Goal: Information Seeking & Learning: Find specific fact

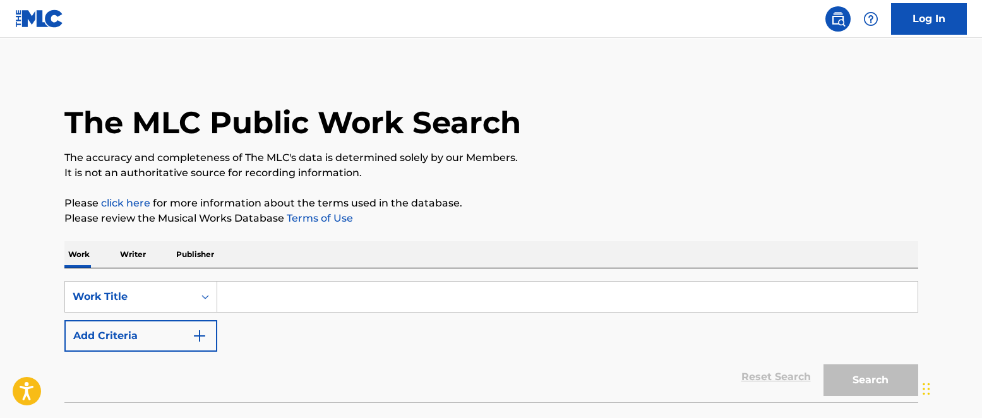
click at [258, 298] on input "Search Form" at bounding box center [567, 297] width 701 height 30
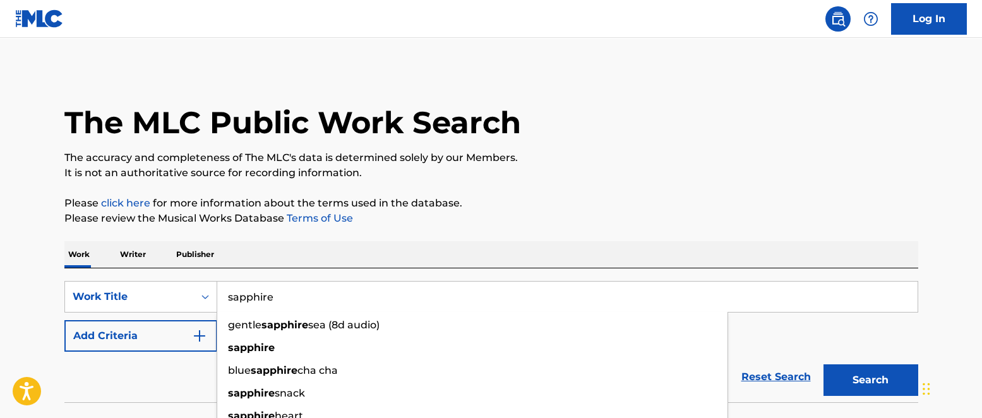
type input "sapphire"
click at [556, 173] on p "It is not an authoritative source for recording information." at bounding box center [491, 173] width 854 height 15
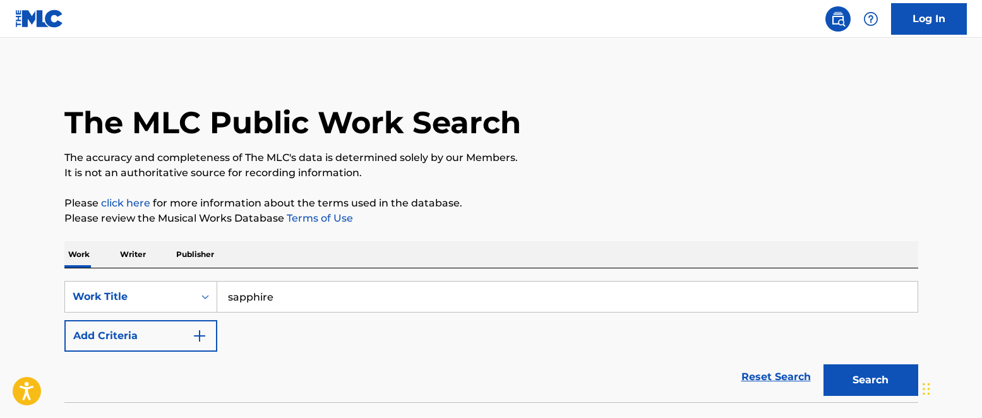
click at [205, 339] on img "Search Form" at bounding box center [199, 336] width 15 height 15
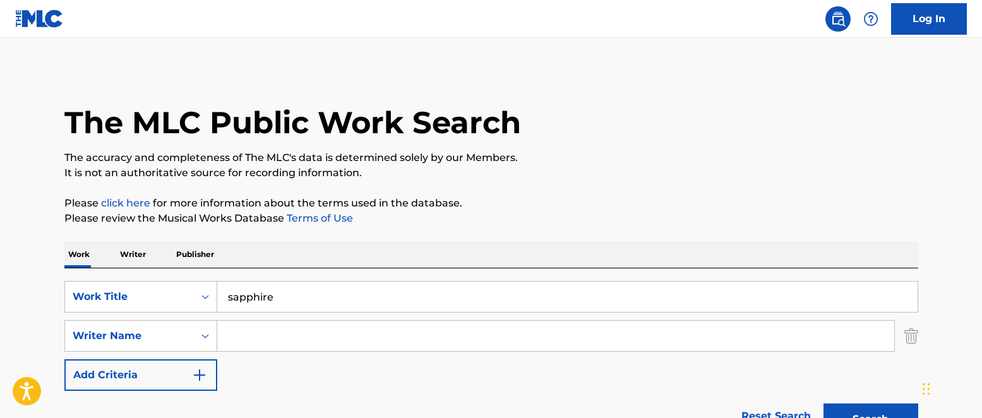
click at [246, 331] on input "Search Form" at bounding box center [555, 336] width 677 height 30
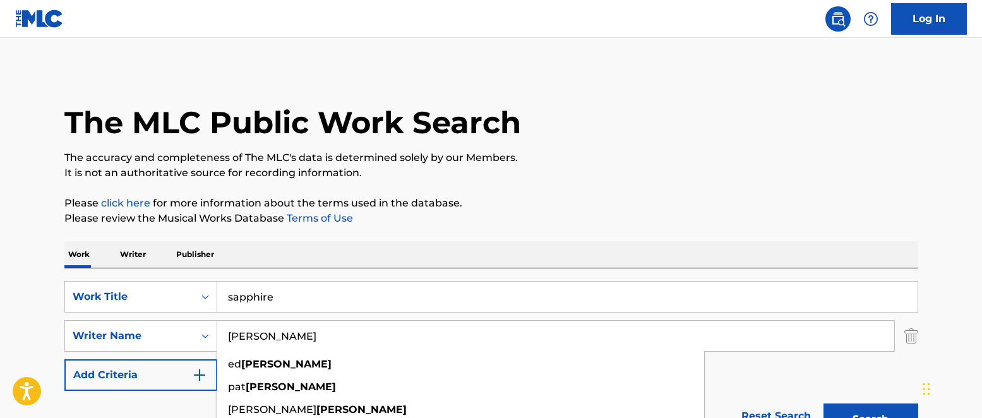
type input "[PERSON_NAME]"
click at [601, 178] on p "It is not an authoritative source for recording information." at bounding box center [491, 173] width 854 height 15
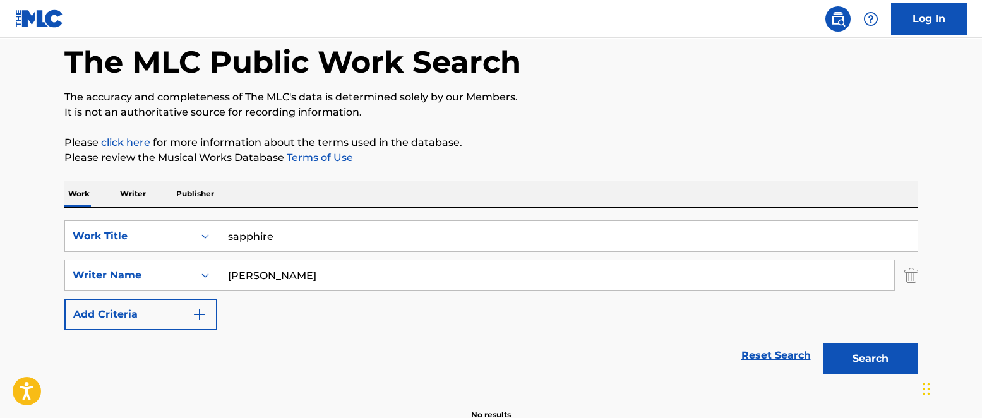
scroll to position [130, 0]
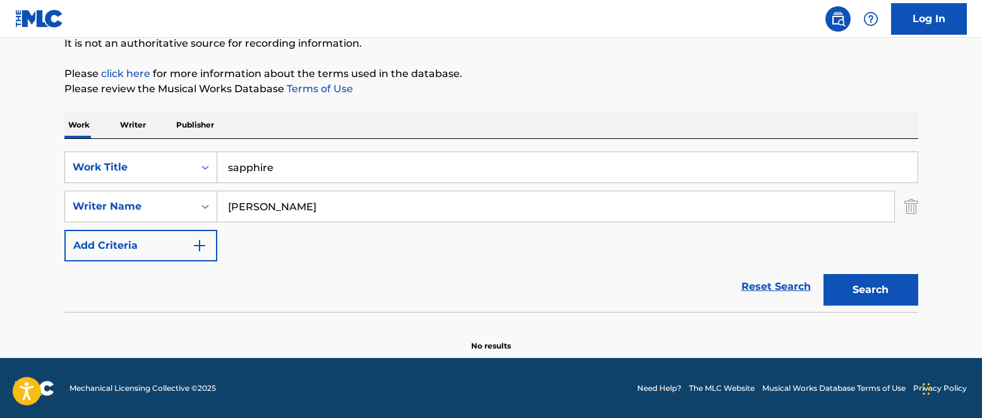
click at [850, 297] on button "Search" at bounding box center [871, 290] width 95 height 32
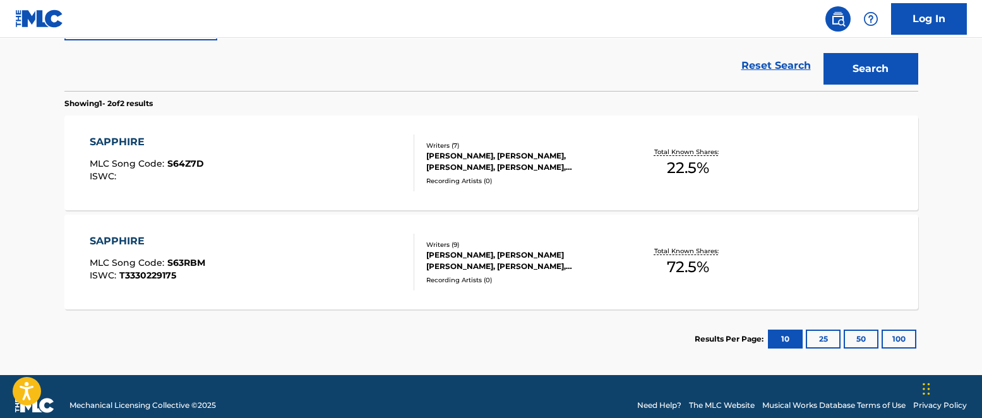
scroll to position [366, 0]
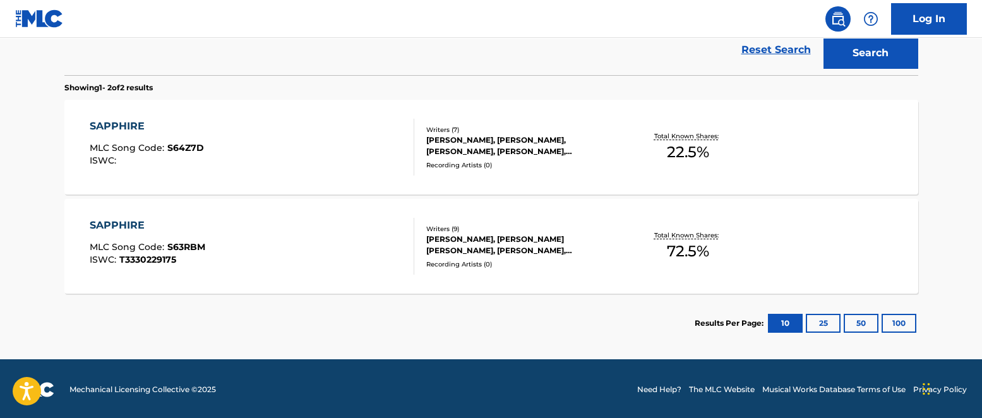
click at [477, 245] on div "[PERSON_NAME], [PERSON_NAME] [PERSON_NAME], [PERSON_NAME], [PERSON_NAME], [PERS…" at bounding box center [521, 245] width 191 height 23
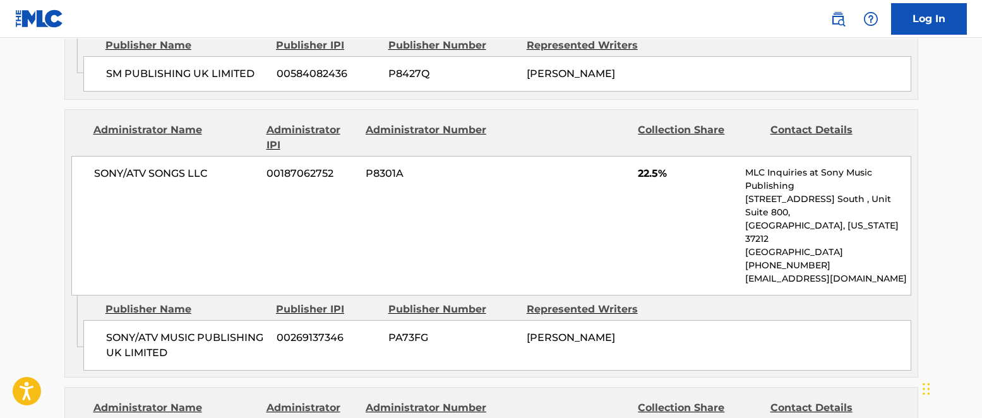
scroll to position [1026, 0]
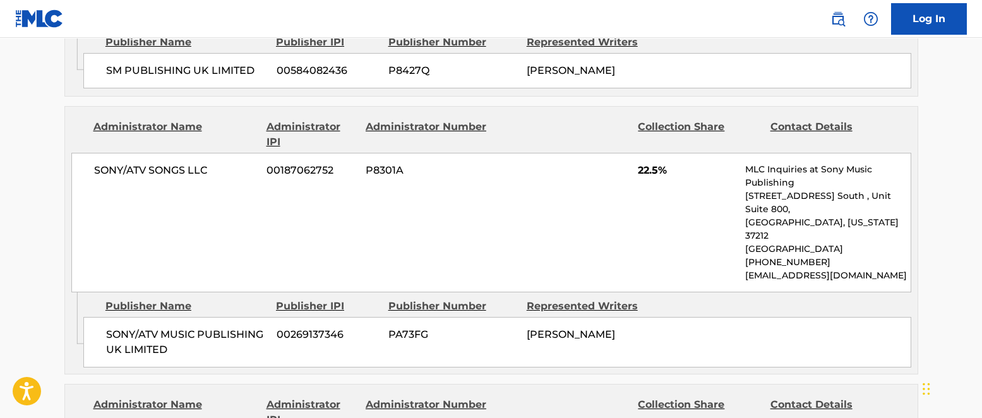
drag, startPoint x: 591, startPoint y: 294, endPoint x: 539, endPoint y: 275, distance: 55.2
click at [539, 327] on div "[PERSON_NAME]" at bounding box center [591, 334] width 129 height 15
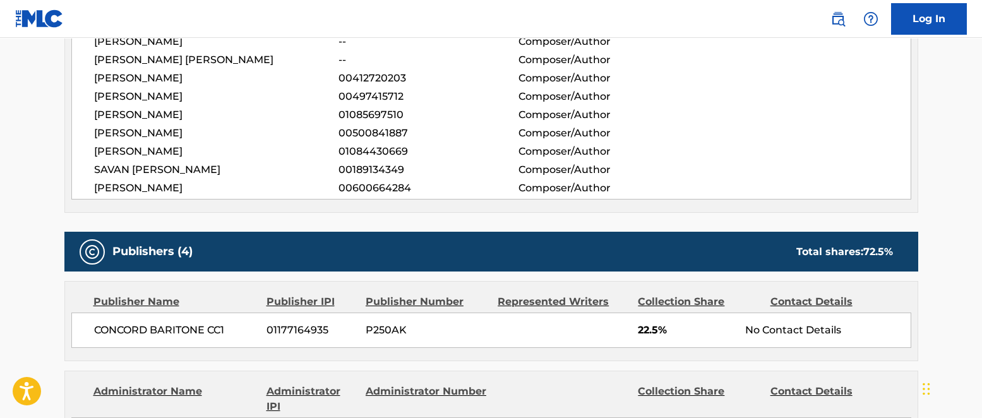
scroll to position [370, 0]
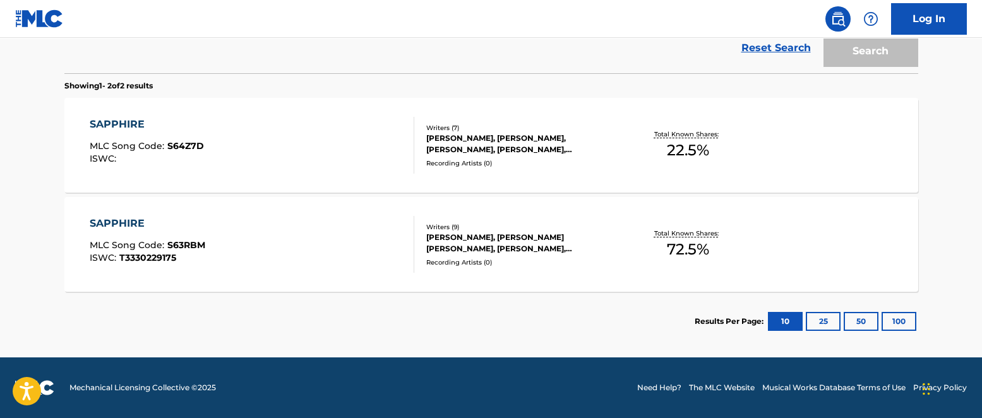
scroll to position [368, 0]
click at [450, 144] on div "[PERSON_NAME], [PERSON_NAME], [PERSON_NAME], [PERSON_NAME], [PERSON_NAME], [PER…" at bounding box center [521, 144] width 191 height 23
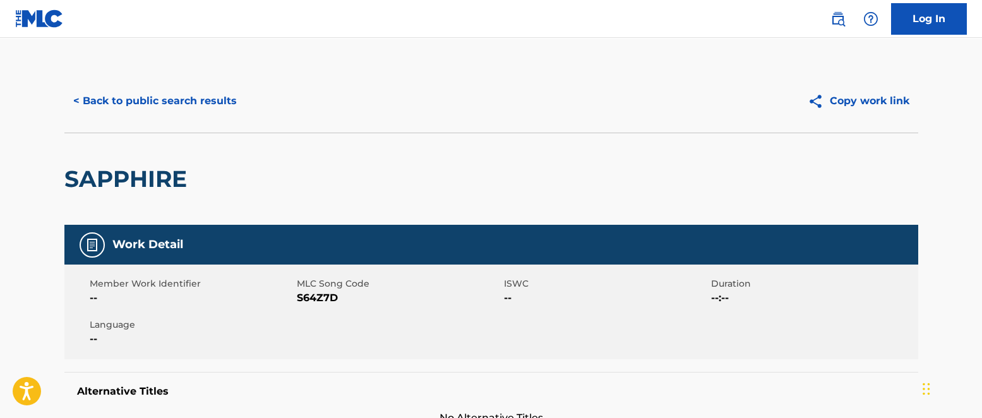
click at [117, 106] on button "< Back to public search results" at bounding box center [154, 101] width 181 height 32
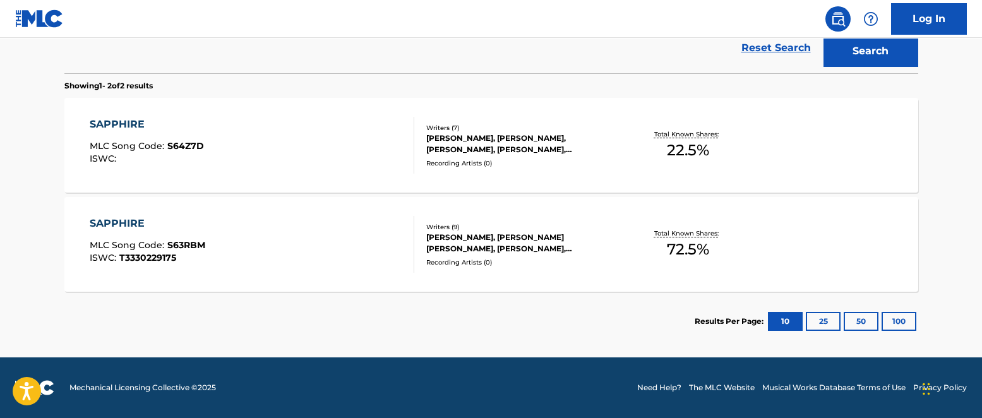
click at [461, 239] on div "[PERSON_NAME], [PERSON_NAME] [PERSON_NAME], [PERSON_NAME], [PERSON_NAME], [PERS…" at bounding box center [521, 243] width 191 height 23
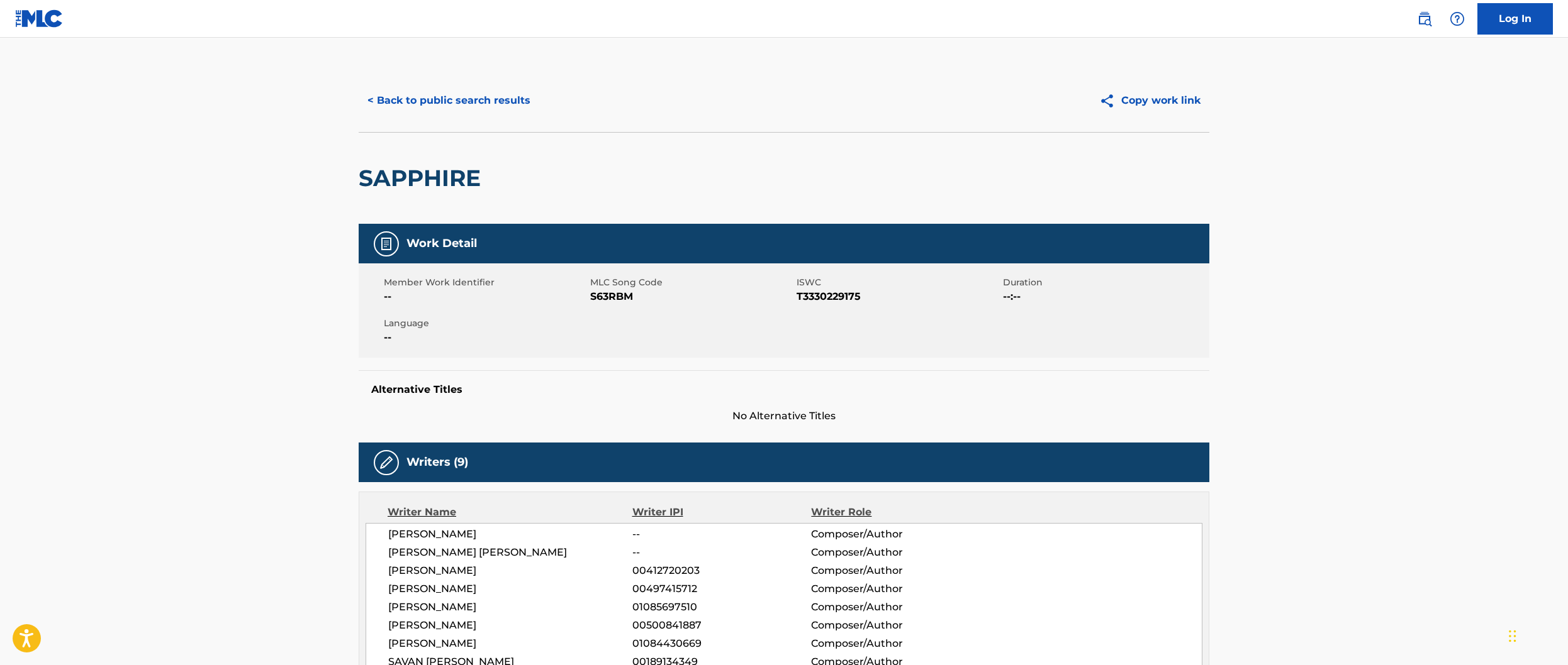
click at [448, 99] on button "< Back to public search results" at bounding box center [448, 101] width 180 height 32
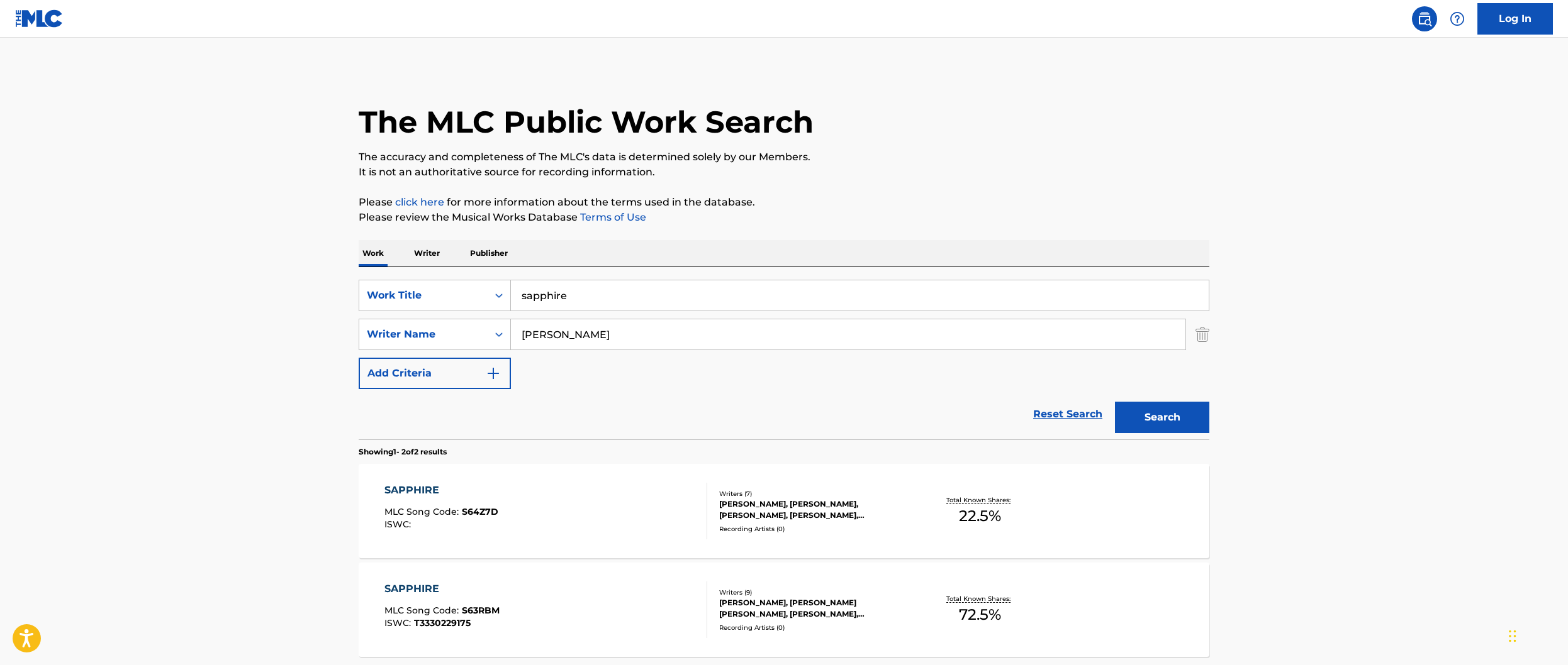
scroll to position [46, 0]
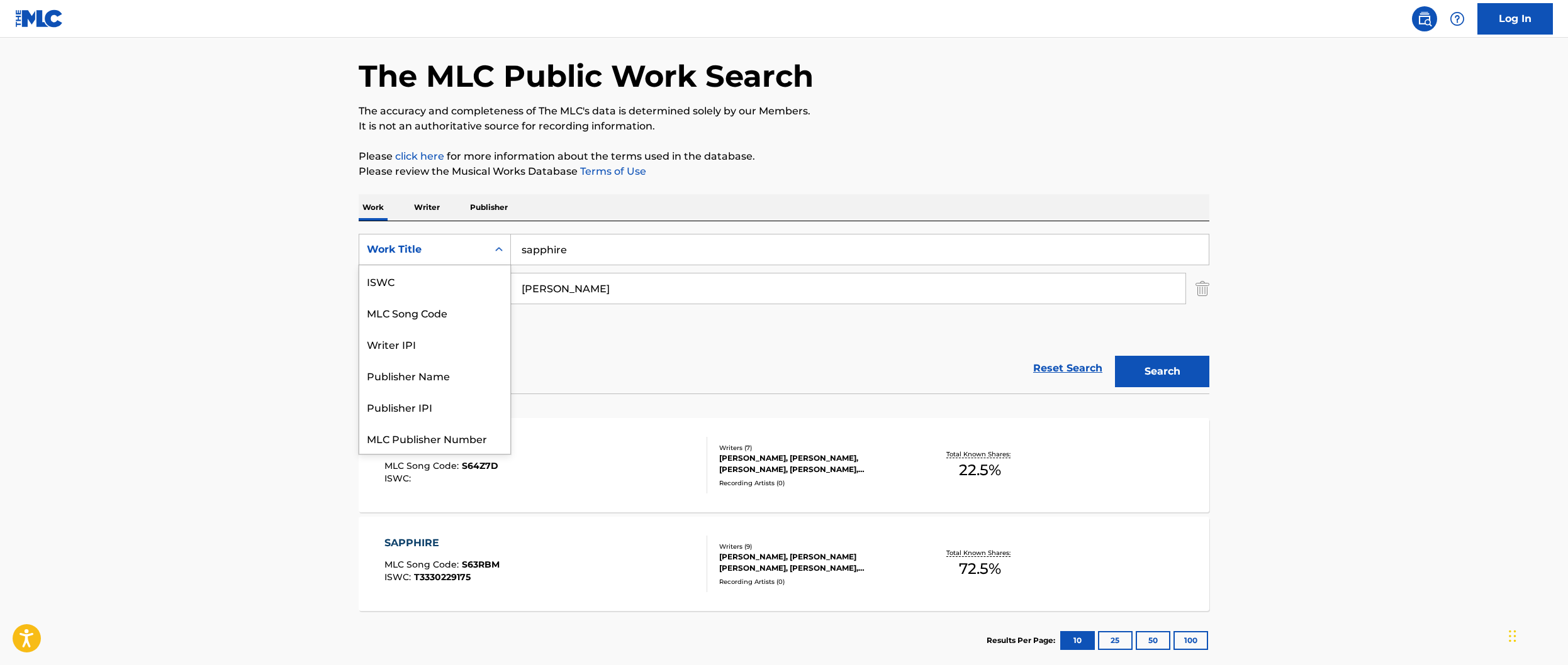
click at [476, 249] on div "Work Title" at bounding box center [423, 249] width 114 height 15
click at [428, 314] on div "MLC Song Code" at bounding box center [435, 313] width 151 height 32
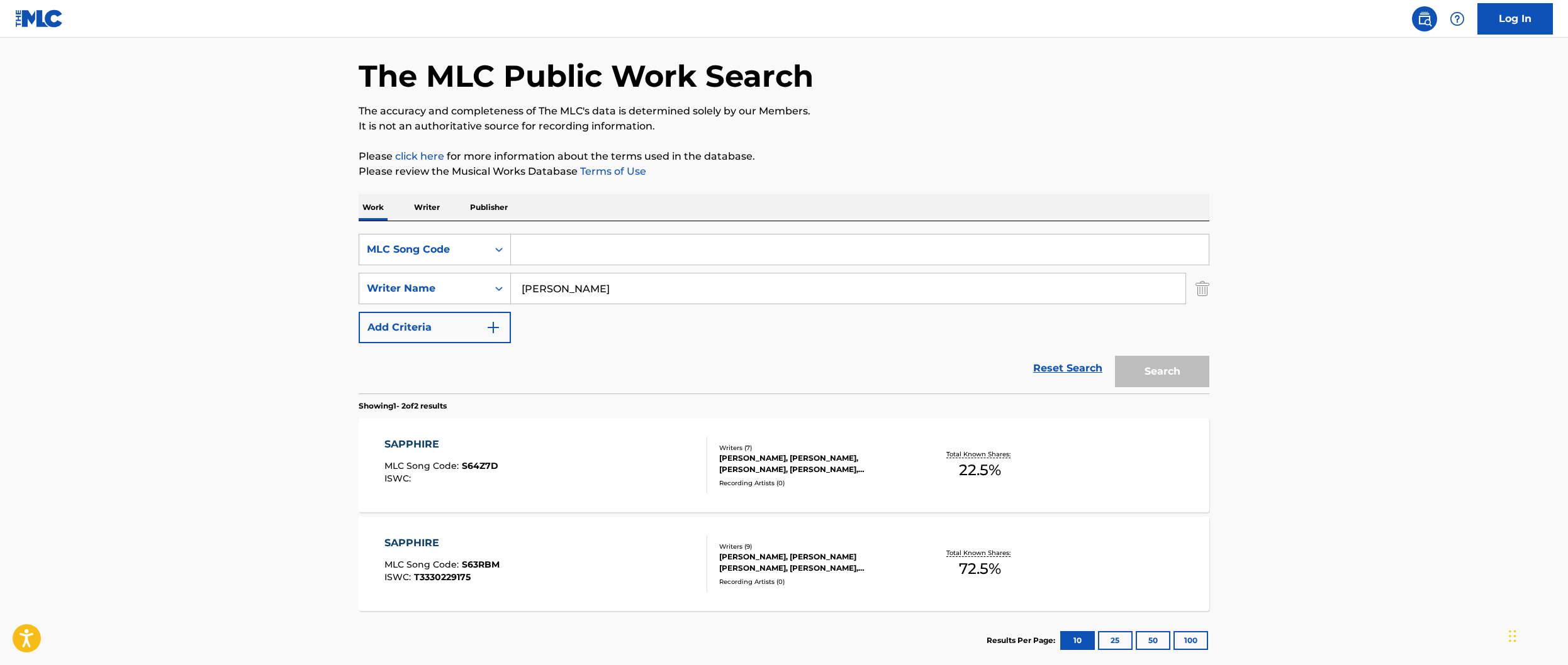
drag, startPoint x: 603, startPoint y: 254, endPoint x: 603, endPoint y: 264, distance: 10.0
click at [603, 253] on input "Search Form" at bounding box center [860, 250] width 698 height 30
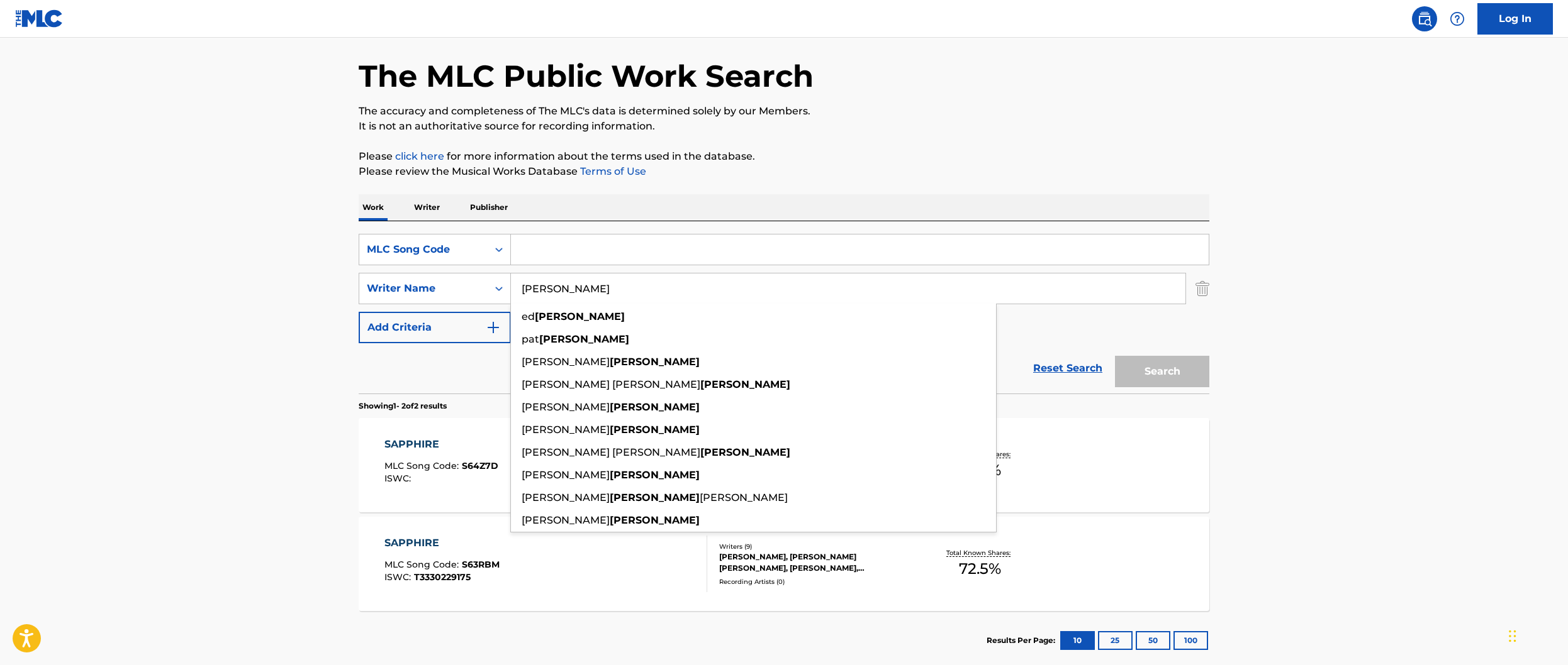
drag, startPoint x: 603, startPoint y: 286, endPoint x: 351, endPoint y: 288, distance: 252.0
click at [351, 288] on div "The MLC Public Work Search The accuracy and completeness of The MLC's data is d…" at bounding box center [784, 346] width 881 height 647
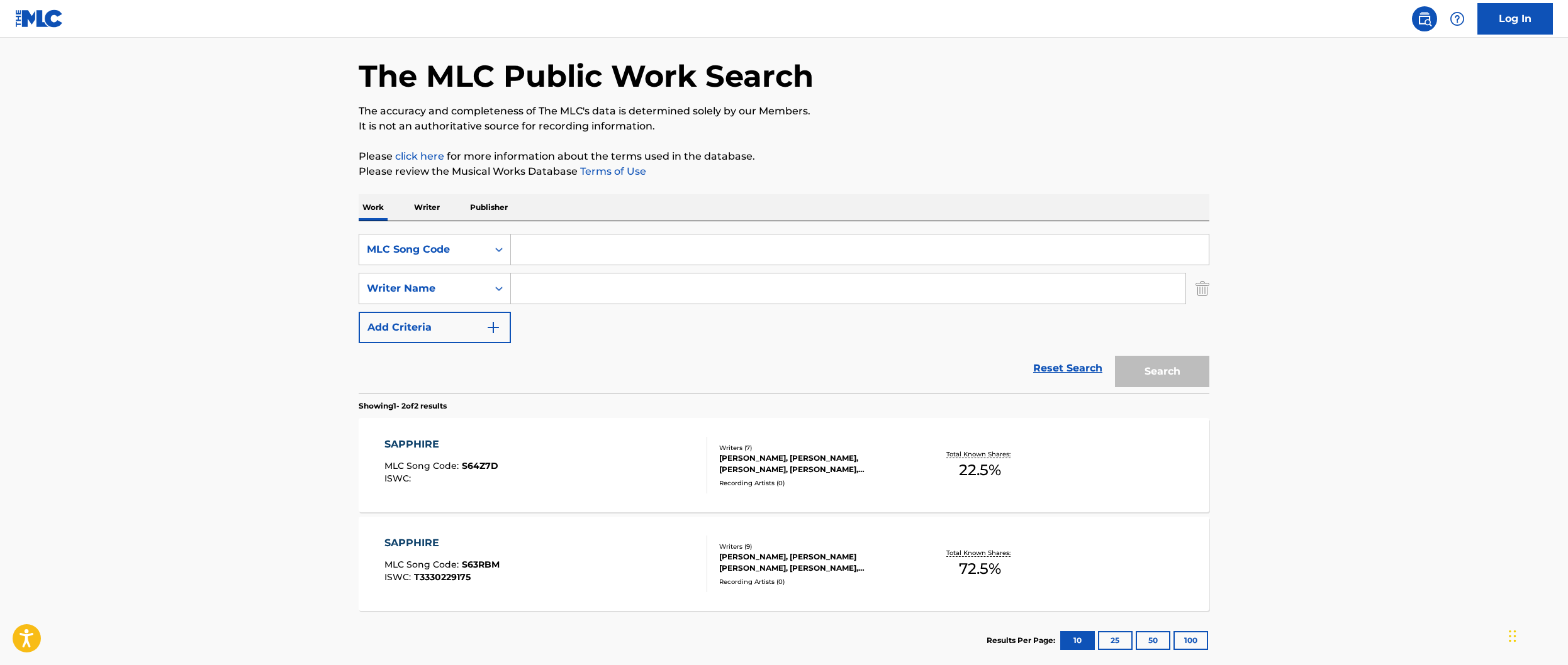
click at [606, 247] on input "Search Form" at bounding box center [860, 250] width 698 height 30
click at [222, 187] on main "The MLC Public Work Search The accuracy and completeness of The MLC's data is d…" at bounding box center [784, 334] width 1568 height 685
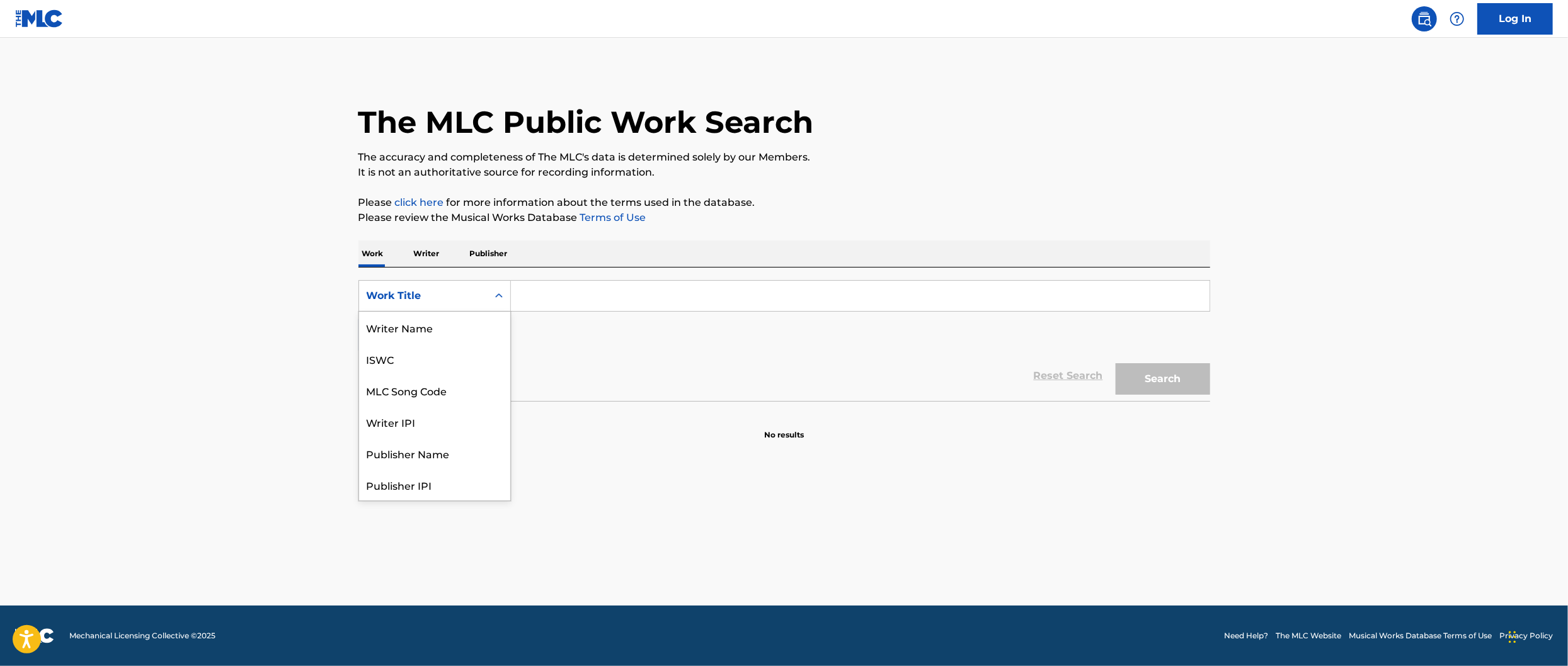
click at [504, 299] on icon "Search Form" at bounding box center [499, 296] width 13 height 13
click at [537, 295] on input "Search Form" at bounding box center [860, 296] width 699 height 30
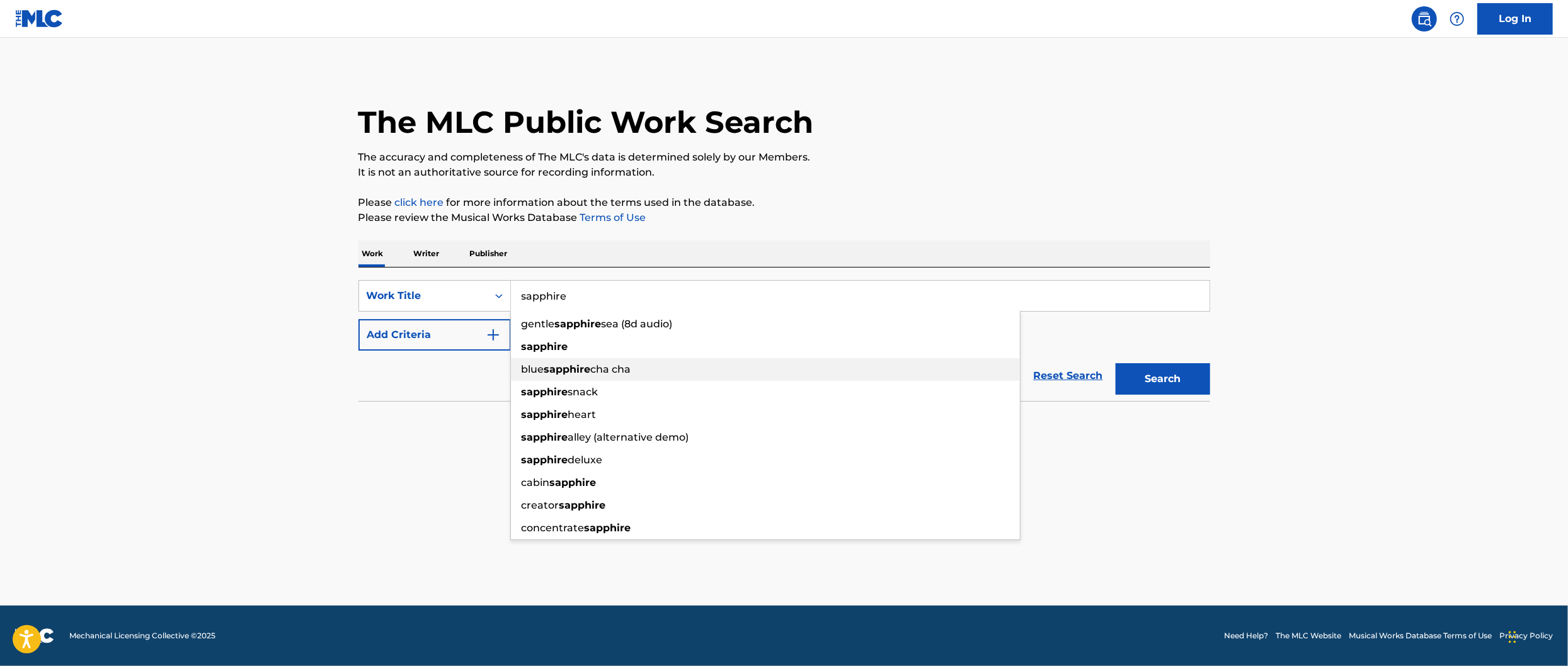
type input "sapphire"
click at [564, 345] on strong "sapphire" at bounding box center [545, 347] width 47 height 12
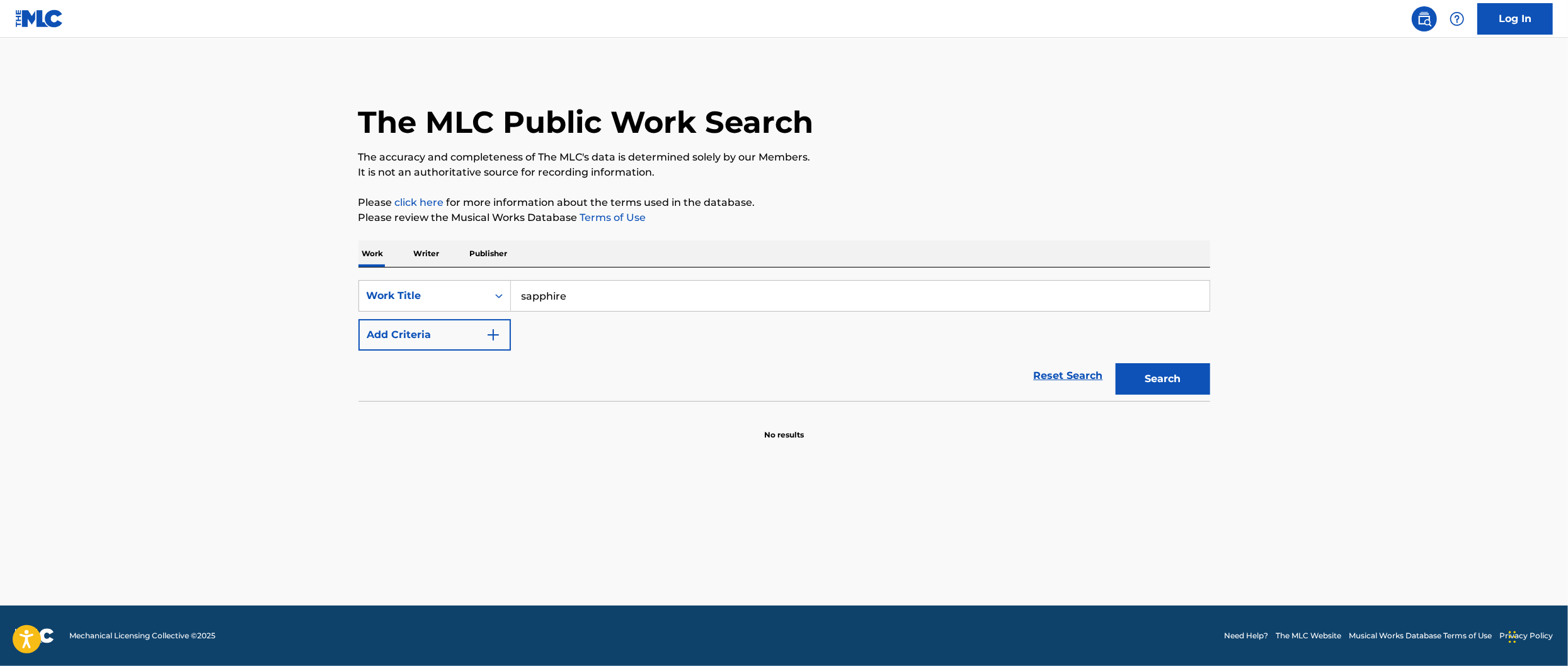
click at [487, 340] on img "Search Form" at bounding box center [493, 335] width 15 height 15
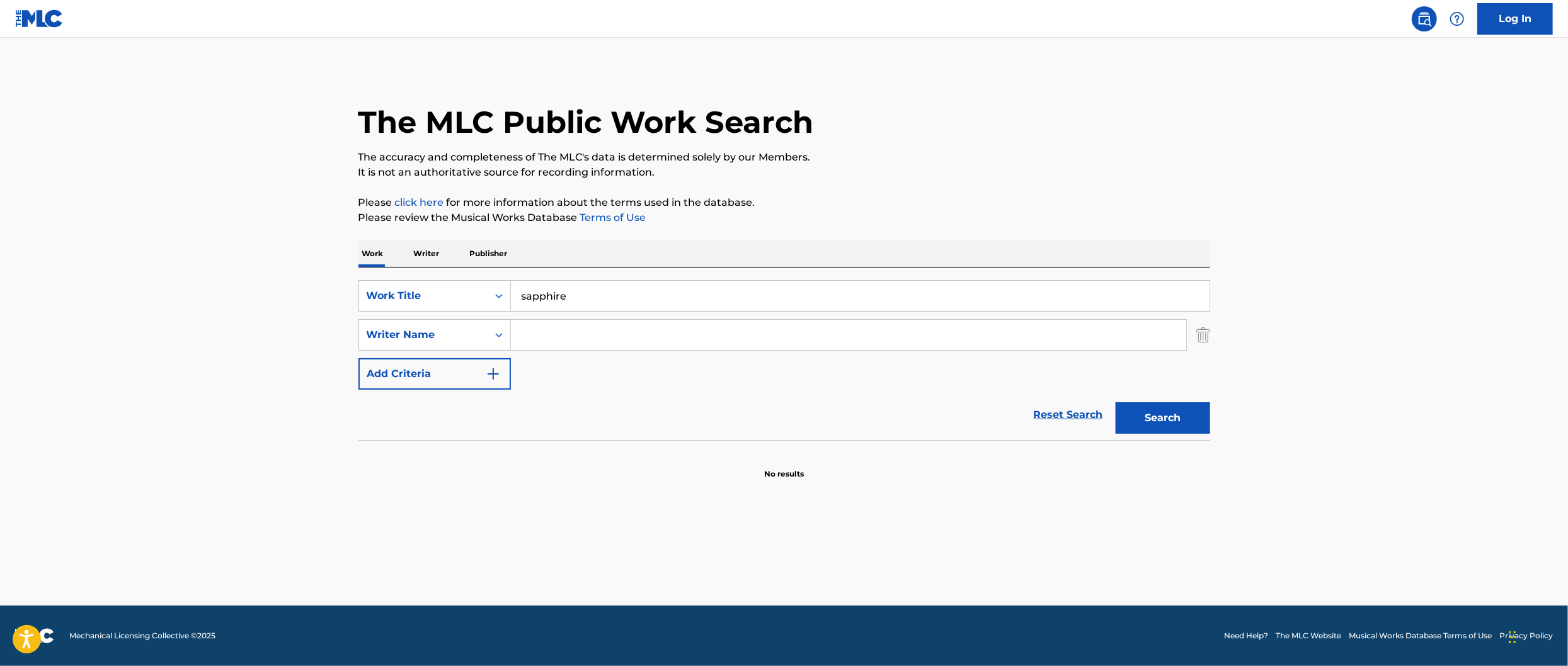
click at [528, 339] on input "Search Form" at bounding box center [848, 335] width 675 height 30
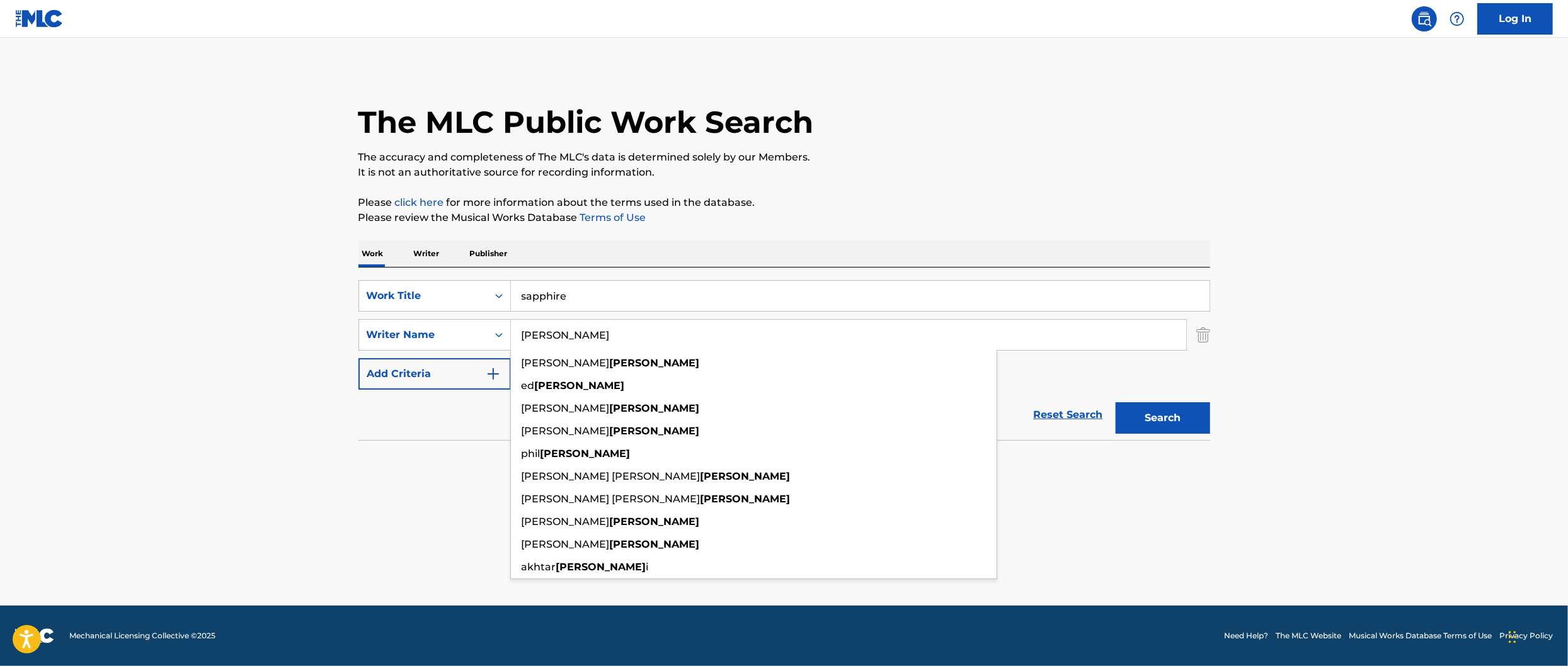
type input "sheeran"
click at [1193, 420] on button "Search" at bounding box center [1163, 419] width 95 height 32
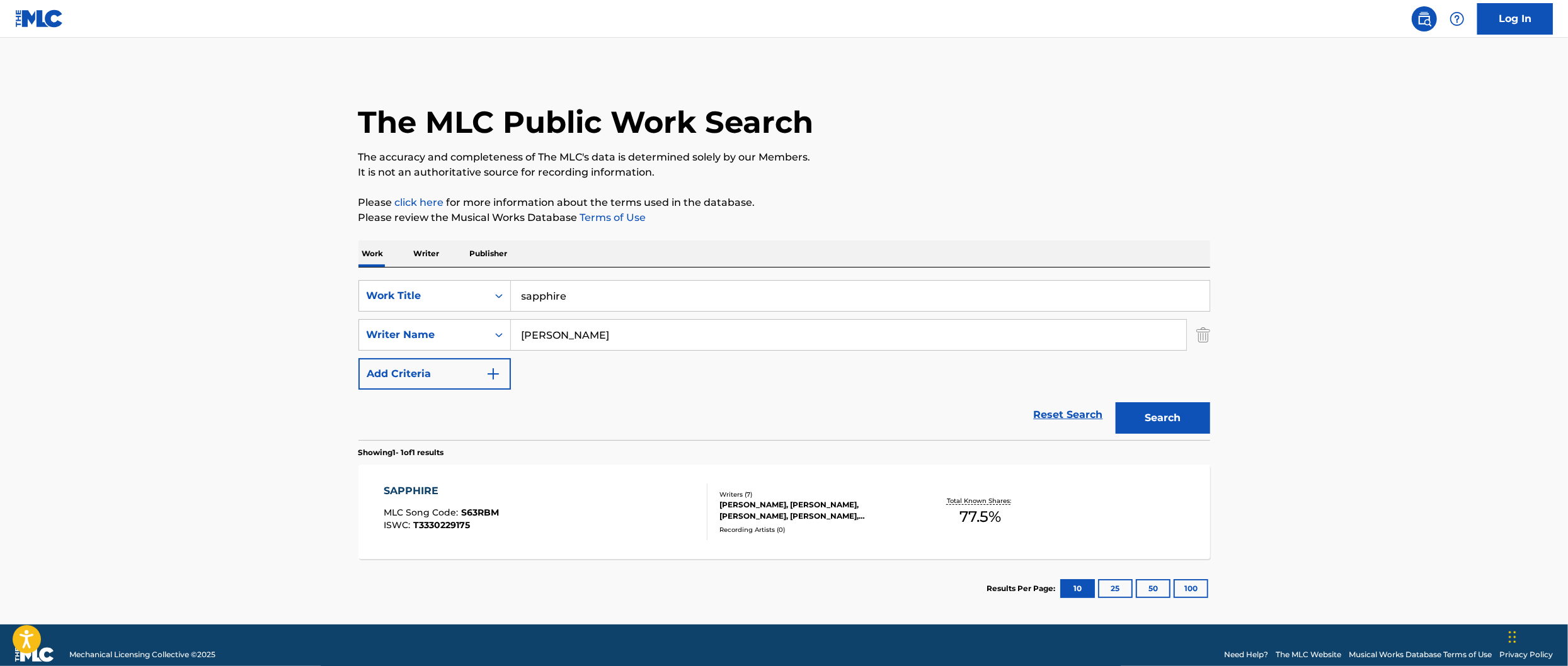
click at [812, 508] on div "JOHN MCDAID, AVINASH CHOUHAN, ARIJIT SINGH, MAYUR PURI, ILYA SALMANZADEH, SAVAN…" at bounding box center [814, 510] width 191 height 23
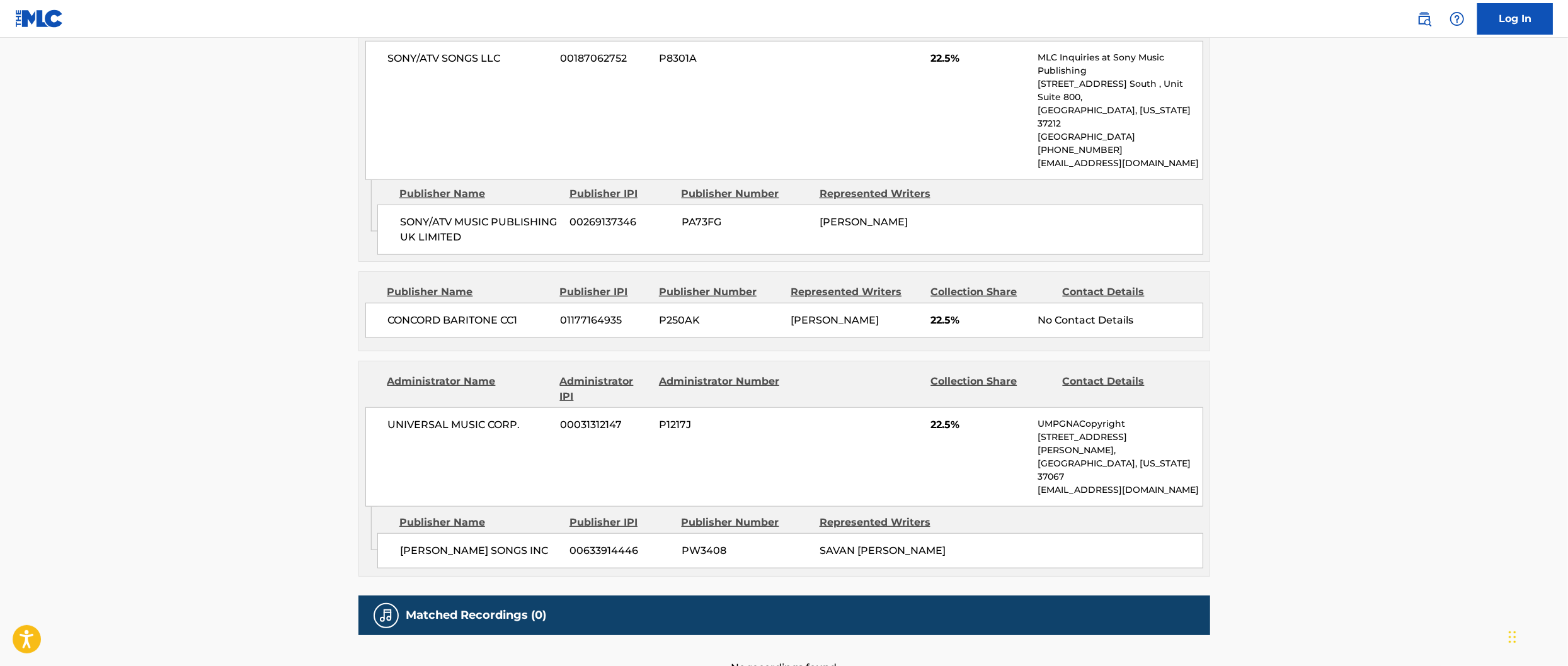
scroll to position [1047, 0]
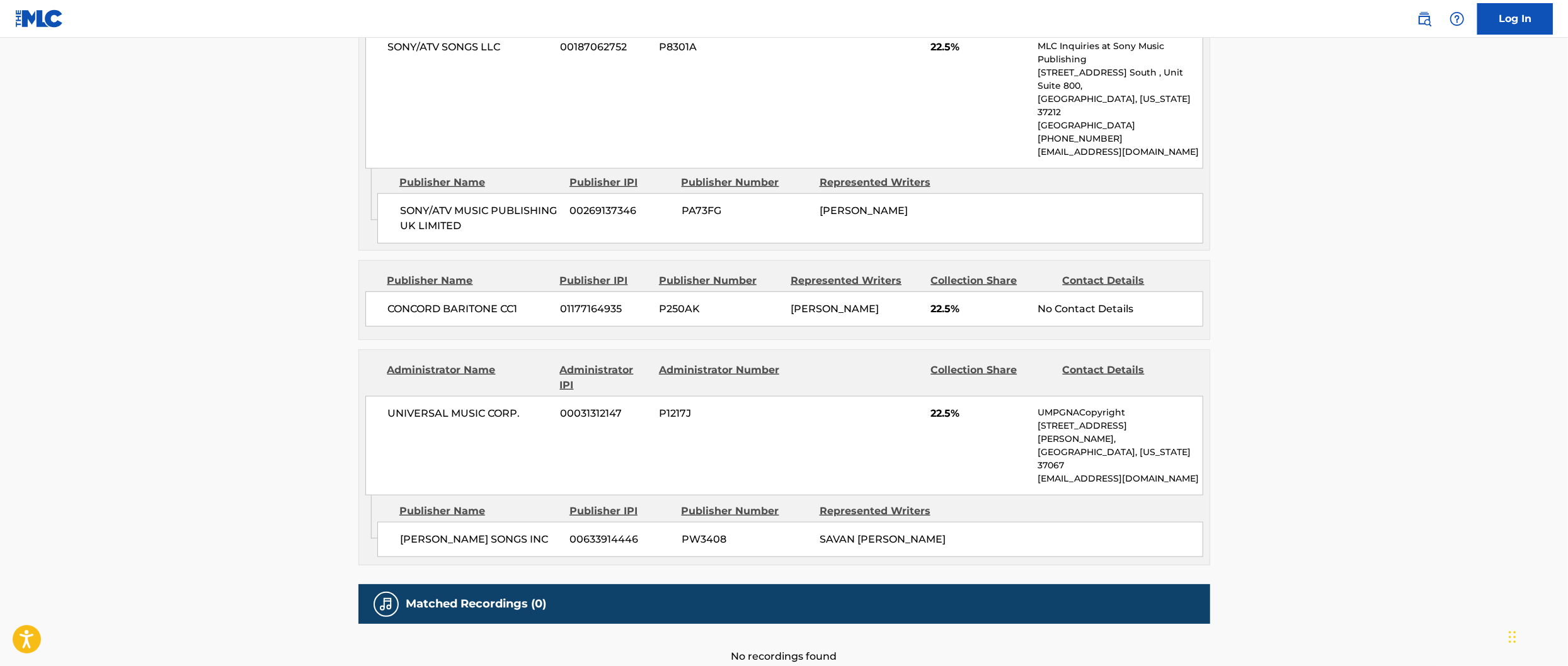
click at [502, 597] on h5 "Matched Recordings (0)" at bounding box center [476, 604] width 141 height 15
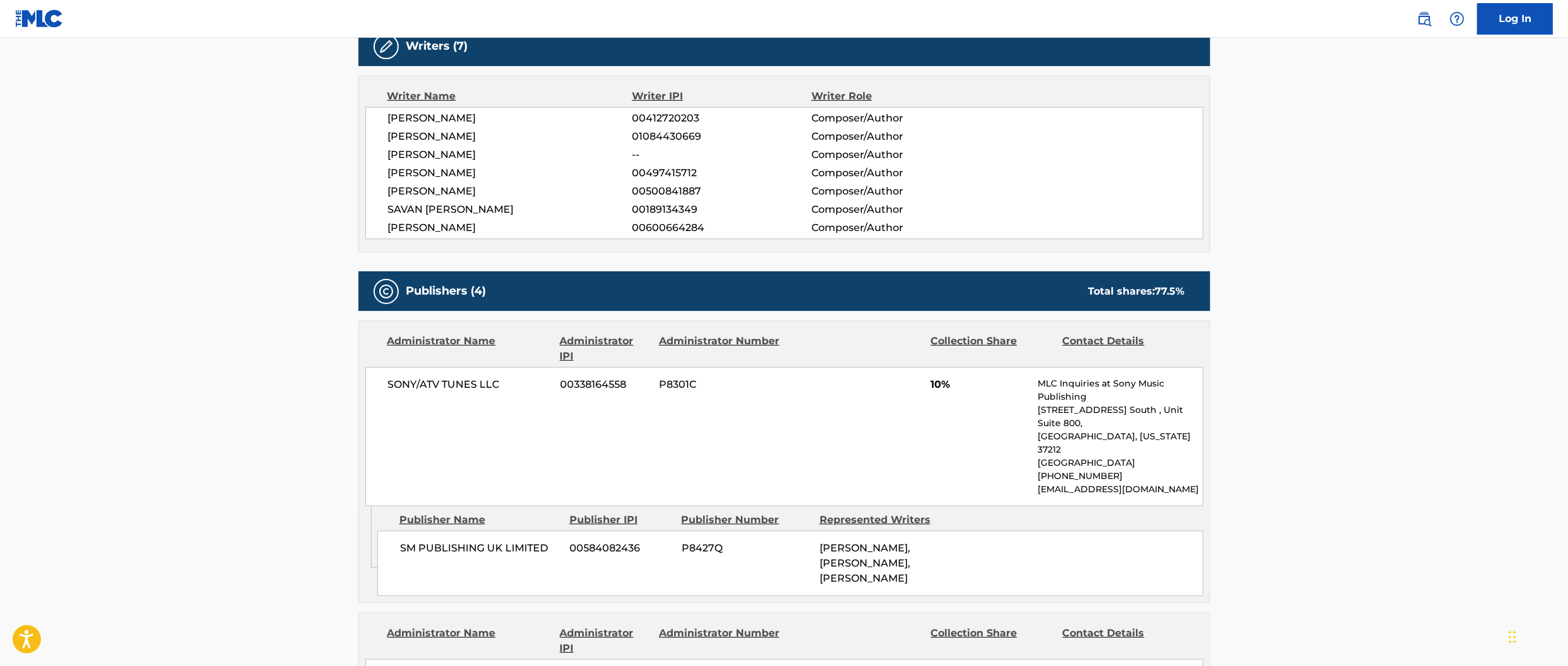
scroll to position [0, 0]
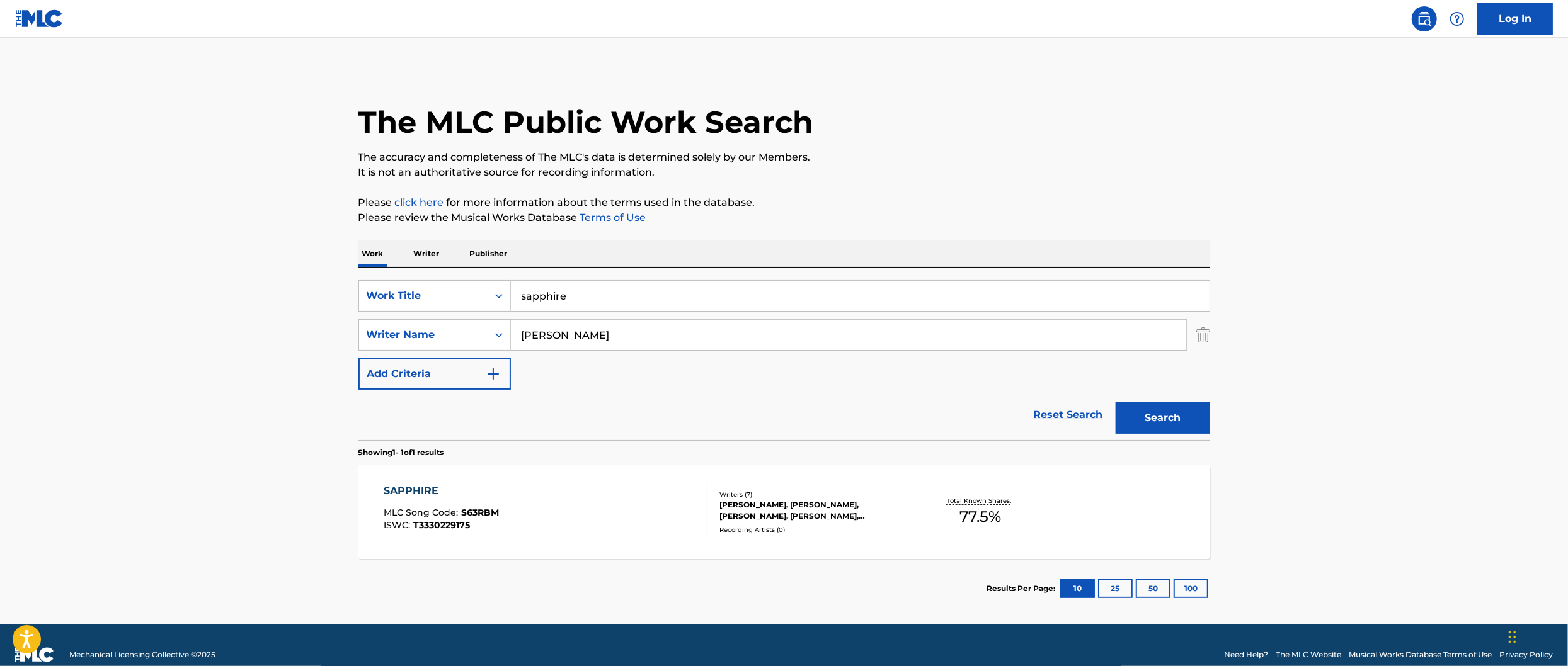
scroll to position [19, 0]
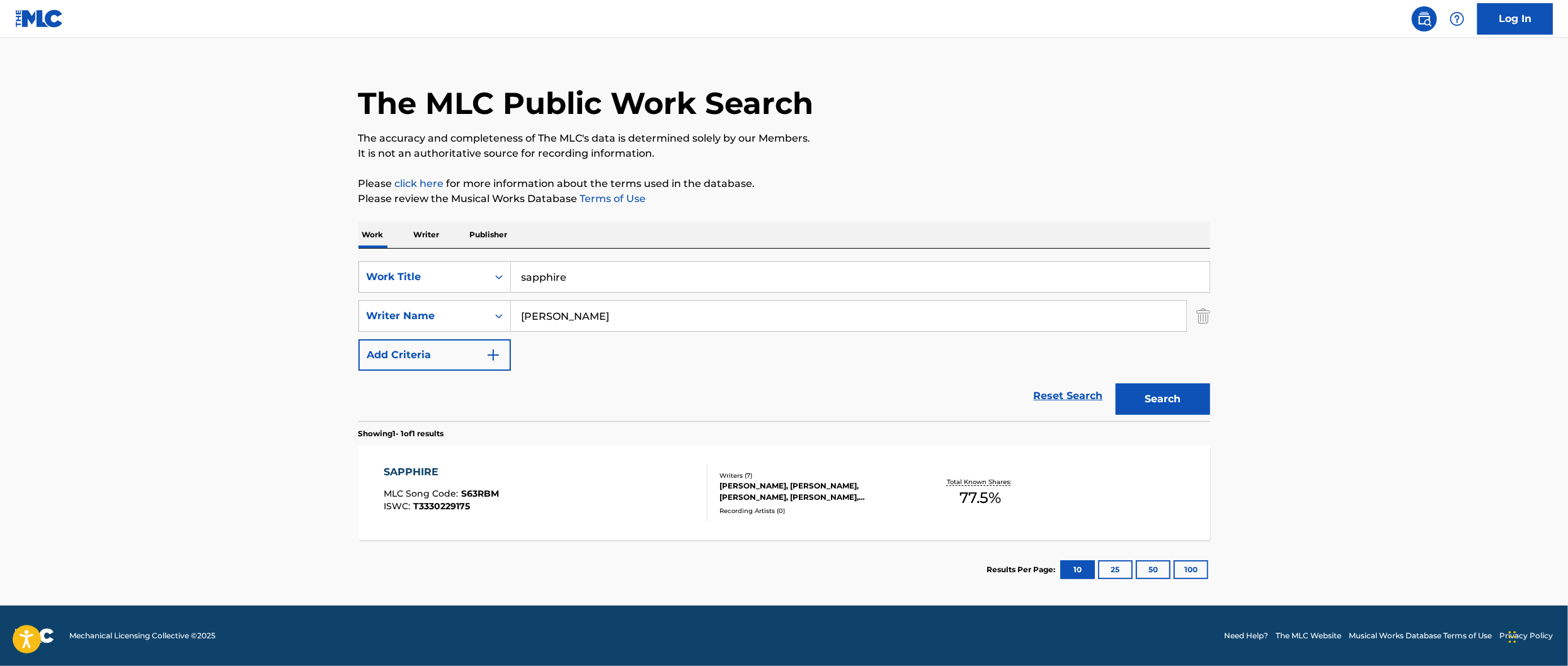
click at [584, 277] on input "sapphire" at bounding box center [860, 277] width 699 height 30
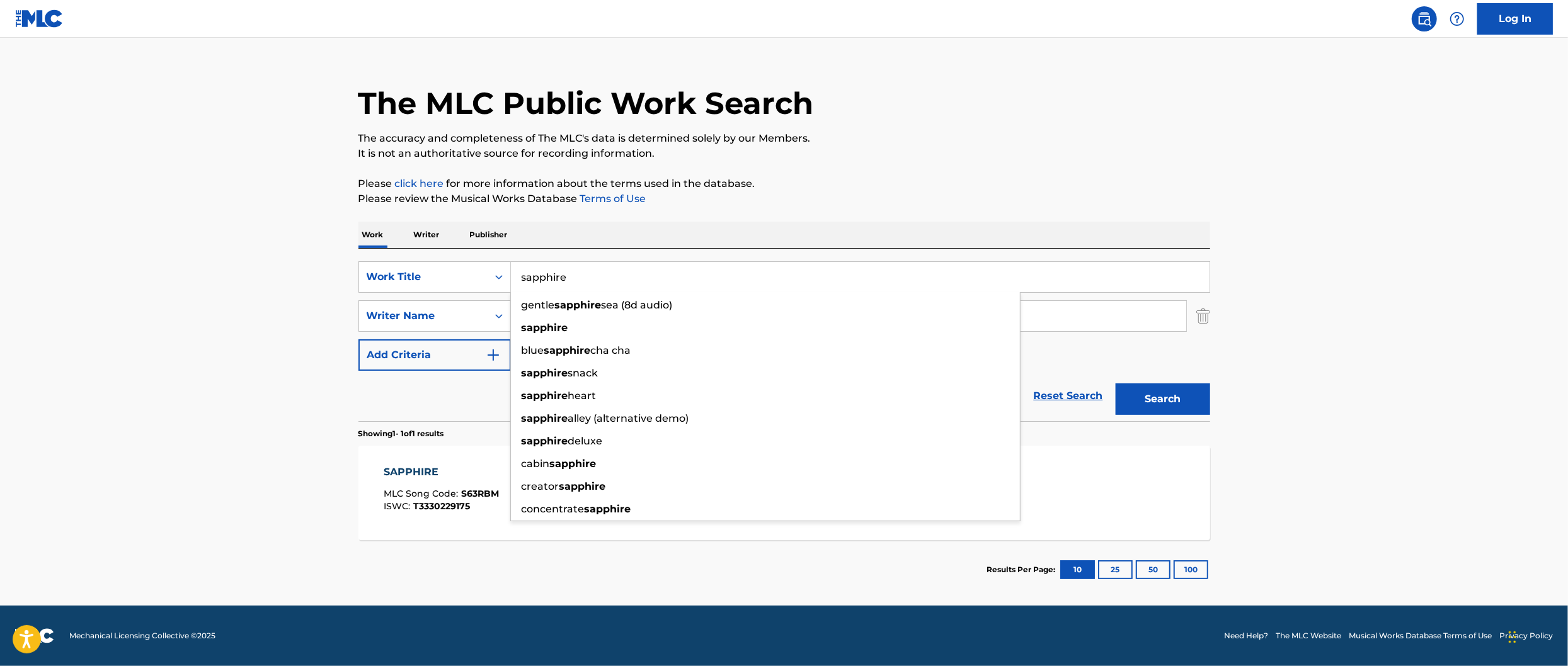
click at [300, 304] on main "The MLC Public Work Search The accuracy and completeness of The MLC's data is d…" at bounding box center [784, 312] width 1568 height 587
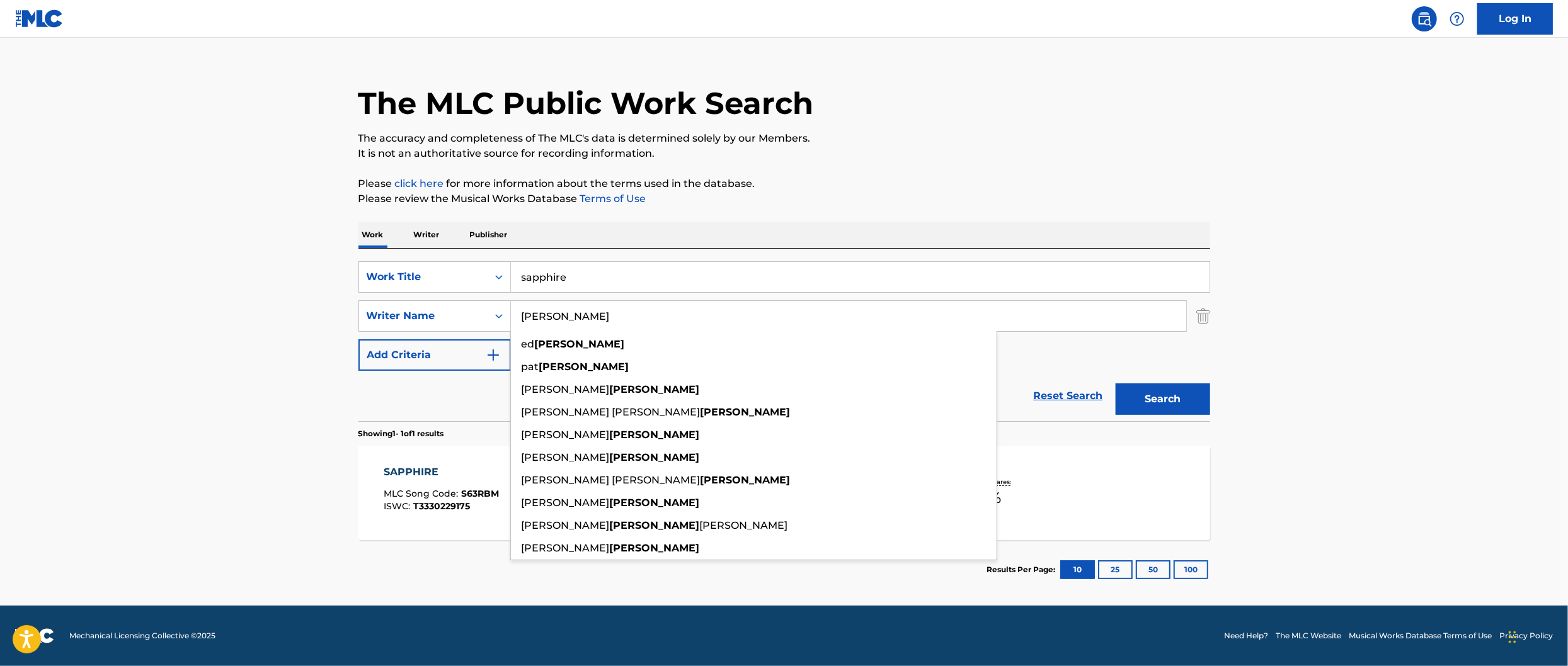
click at [610, 324] on input "[PERSON_NAME]" at bounding box center [848, 316] width 675 height 30
click at [554, 345] on strong "[PERSON_NAME]" at bounding box center [580, 344] width 90 height 12
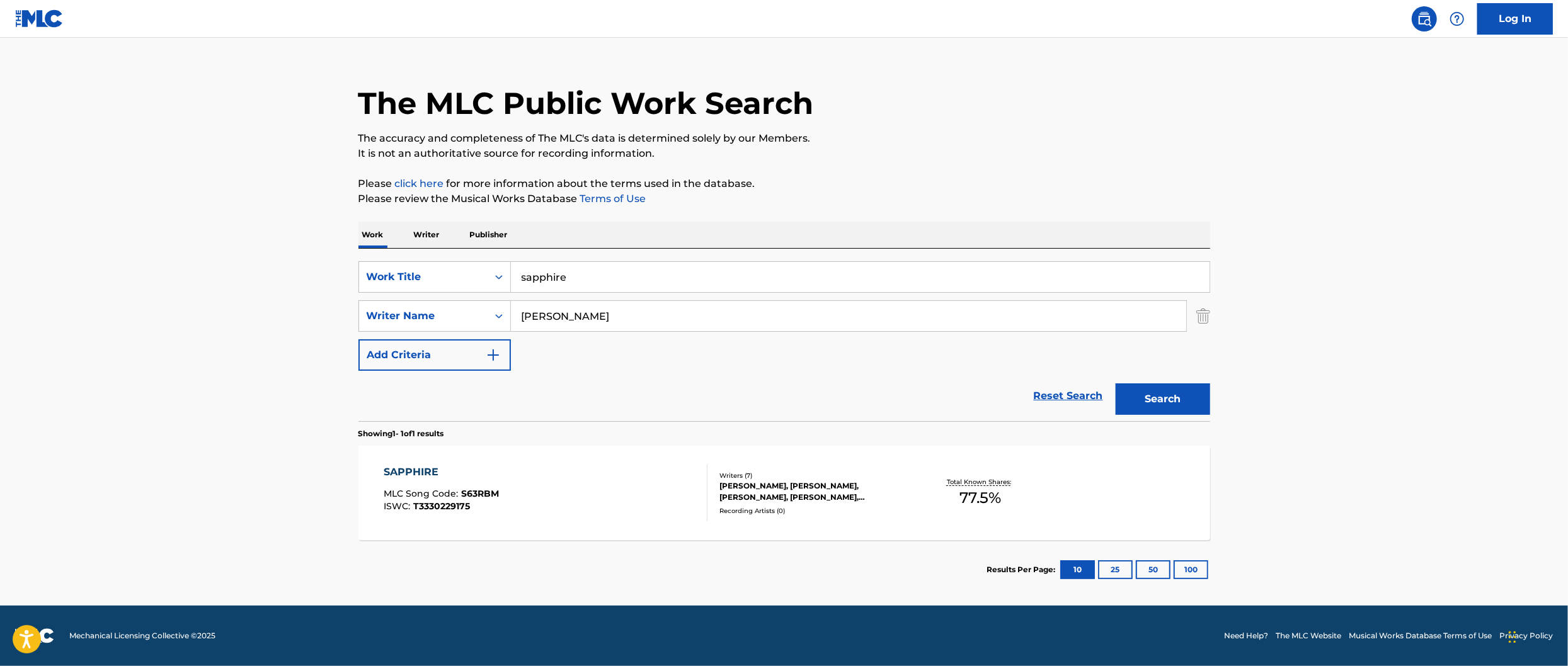
click at [1155, 405] on button "Search" at bounding box center [1163, 400] width 95 height 32
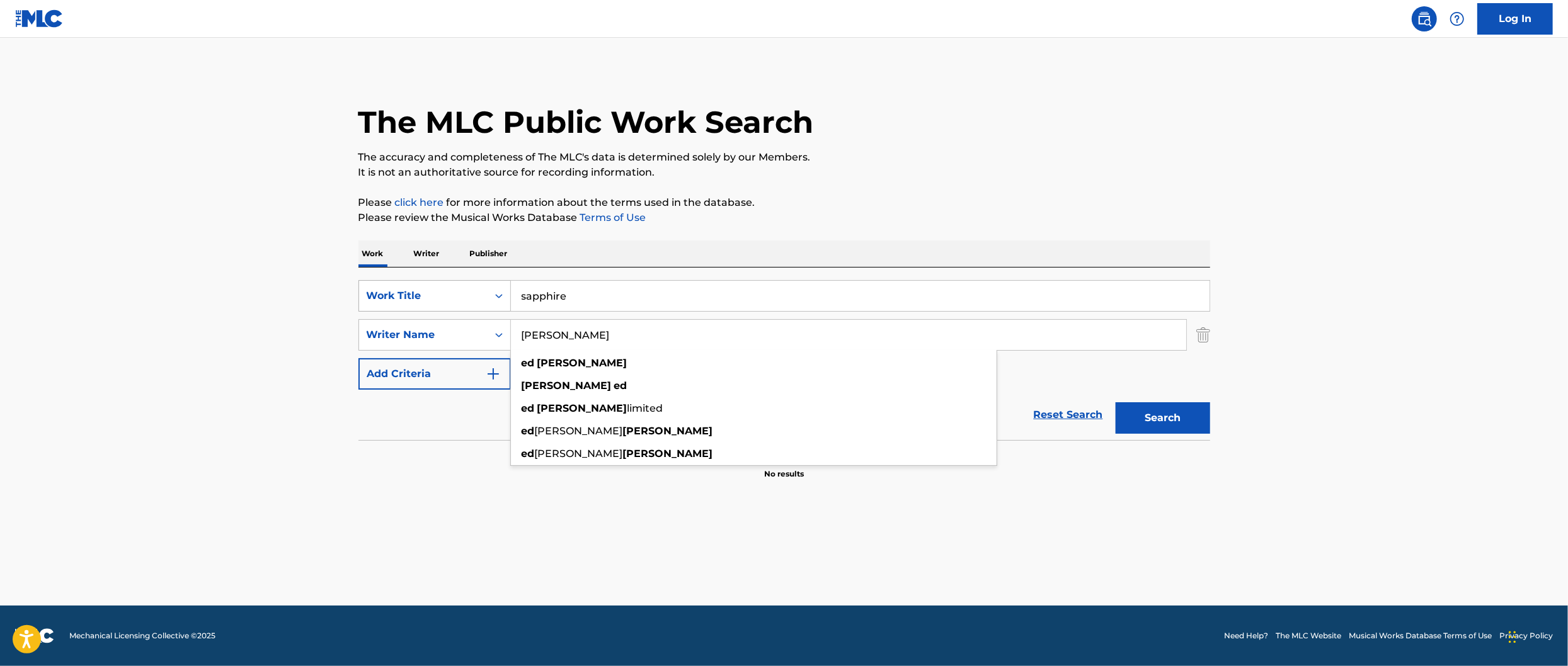
drag, startPoint x: 535, startPoint y: 335, endPoint x: 363, endPoint y: 288, distance: 178.3
click at [396, 292] on div "SearchWithCriteria83fc41f7-3acc-441d-9894-ee7ef83ece39 Work Title sapphire Sear…" at bounding box center [784, 335] width 852 height 110
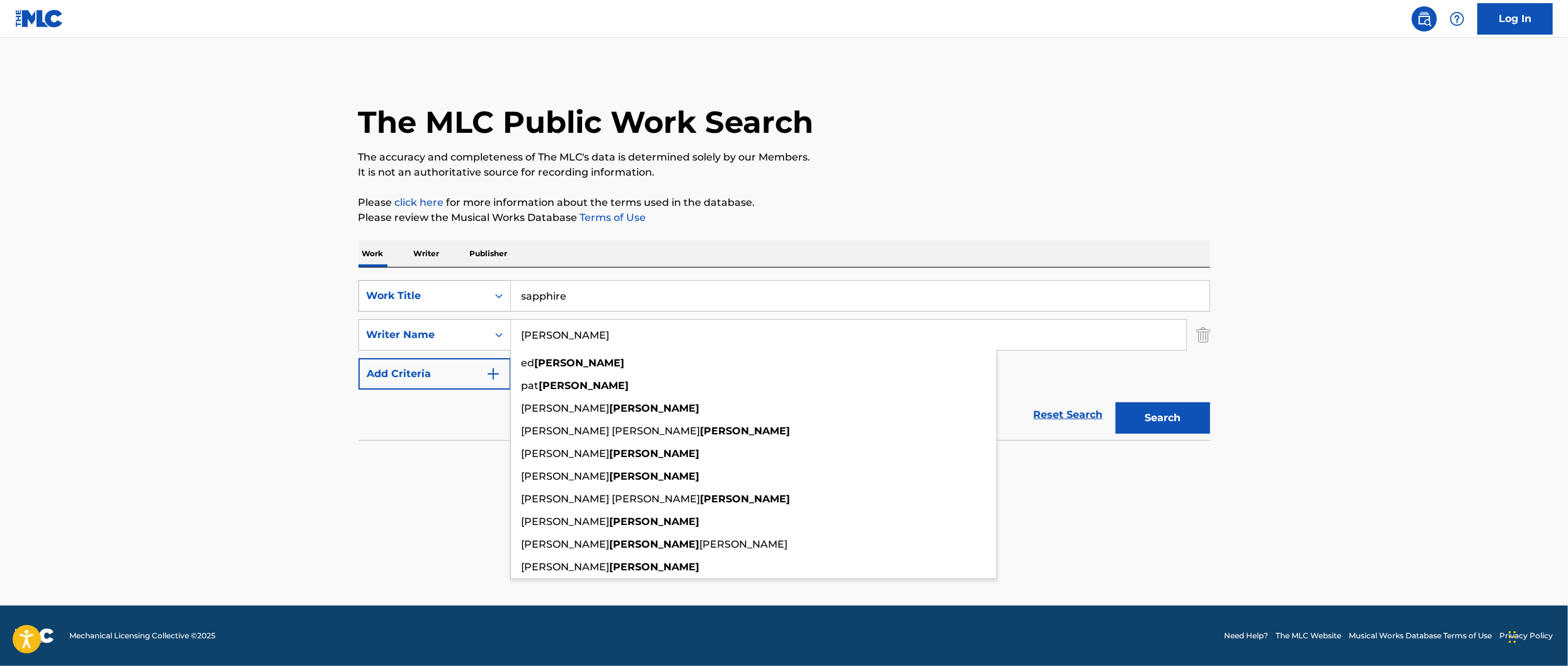
type input "[PERSON_NAME]"
click at [1116, 403] on button "Search" at bounding box center [1163, 419] width 95 height 32
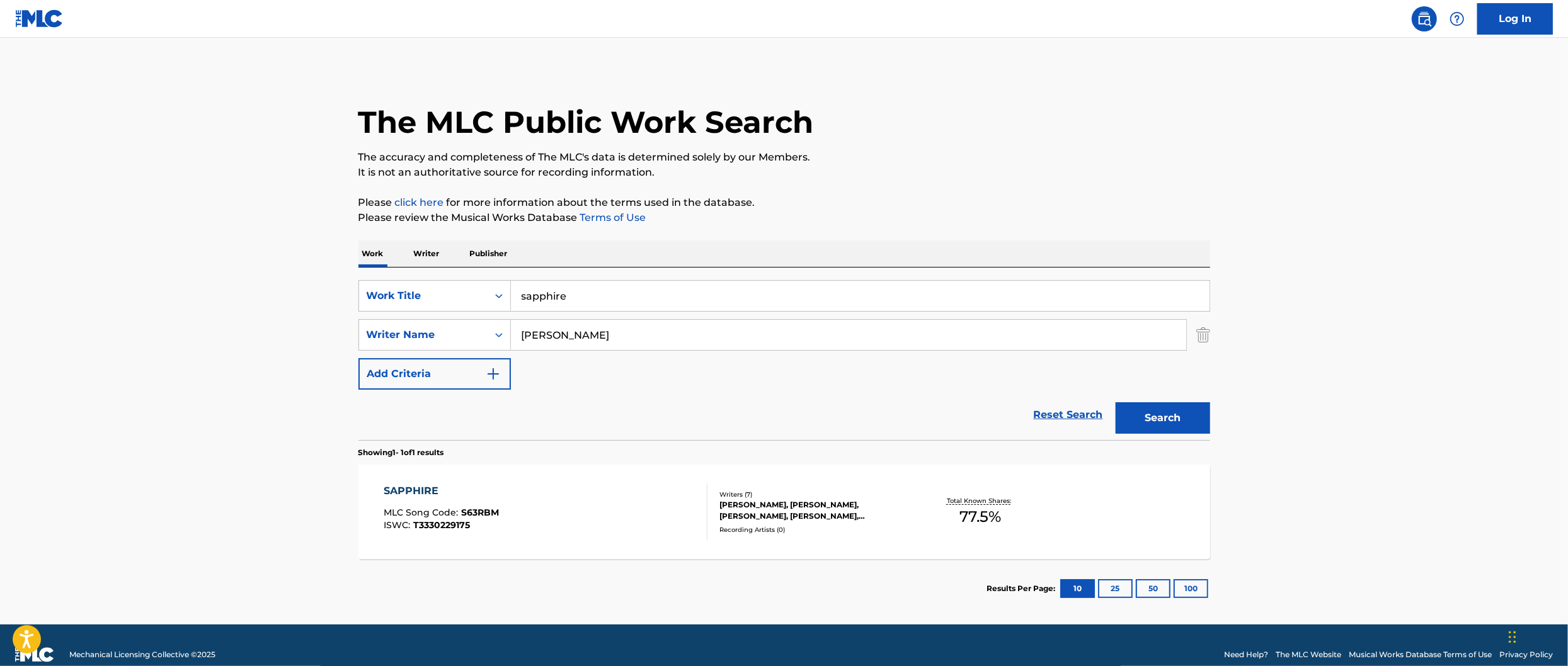
click at [760, 511] on div "JOHN MCDAID, AVINASH CHOUHAN, ARIJIT SINGH, MAYUR PURI, ILYA SALMANZADEH, SAVAN…" at bounding box center [814, 510] width 191 height 23
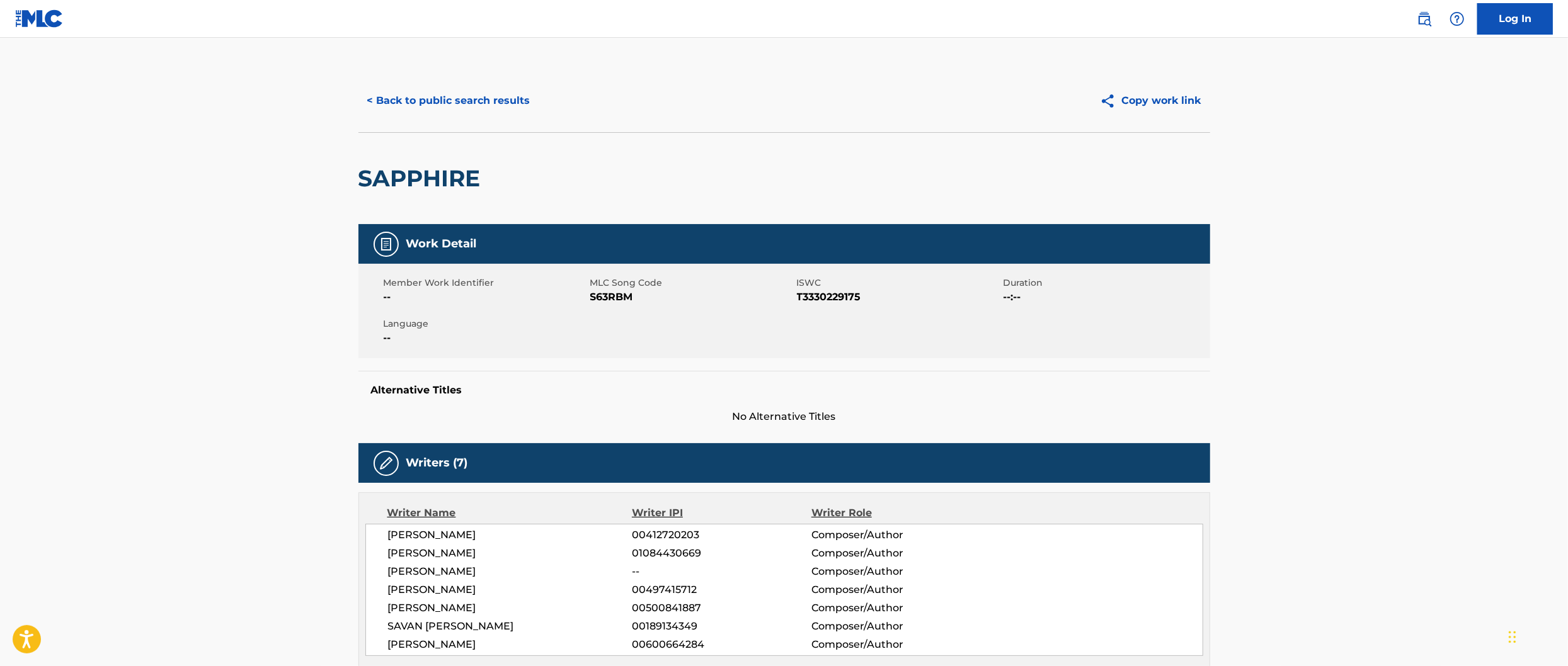
click at [399, 100] on button "< Back to public search results" at bounding box center [448, 101] width 181 height 32
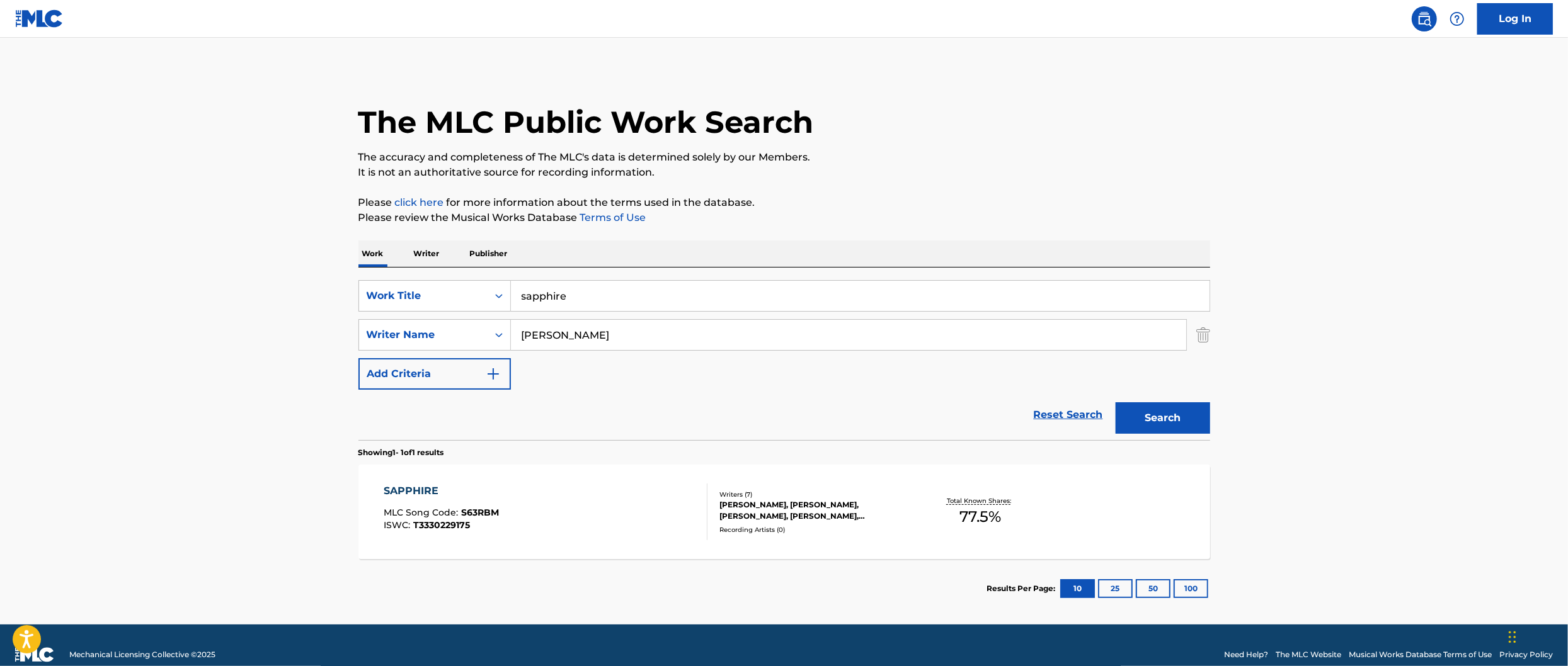
drag, startPoint x: 607, startPoint y: 294, endPoint x: -43, endPoint y: 185, distance: 659.1
click at [0, 185] on html "Accessibility Screen-Reader Guide, Feedback, and Issue Reporting | New window L…" at bounding box center [784, 333] width 1568 height 666
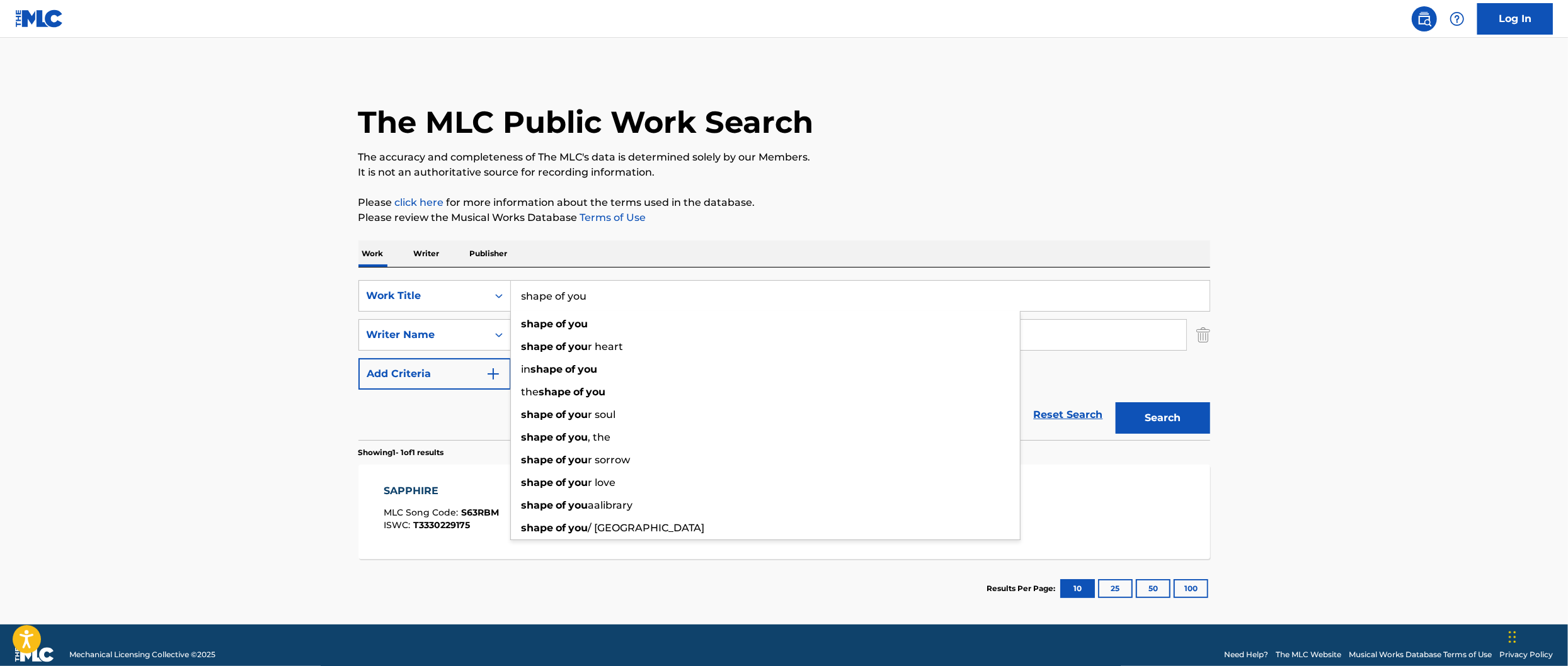
type input "shape of you"
click at [1116, 403] on button "Search" at bounding box center [1163, 419] width 95 height 32
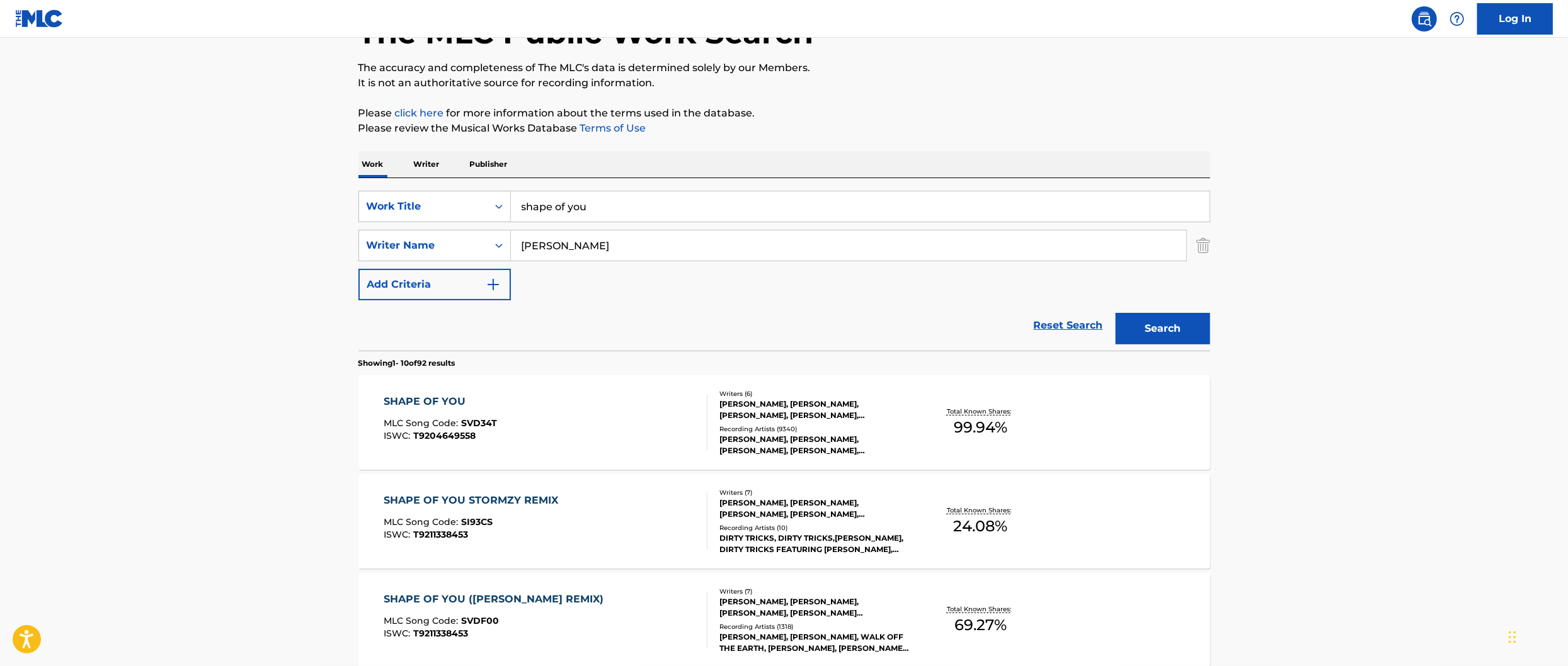
scroll to position [126, 0]
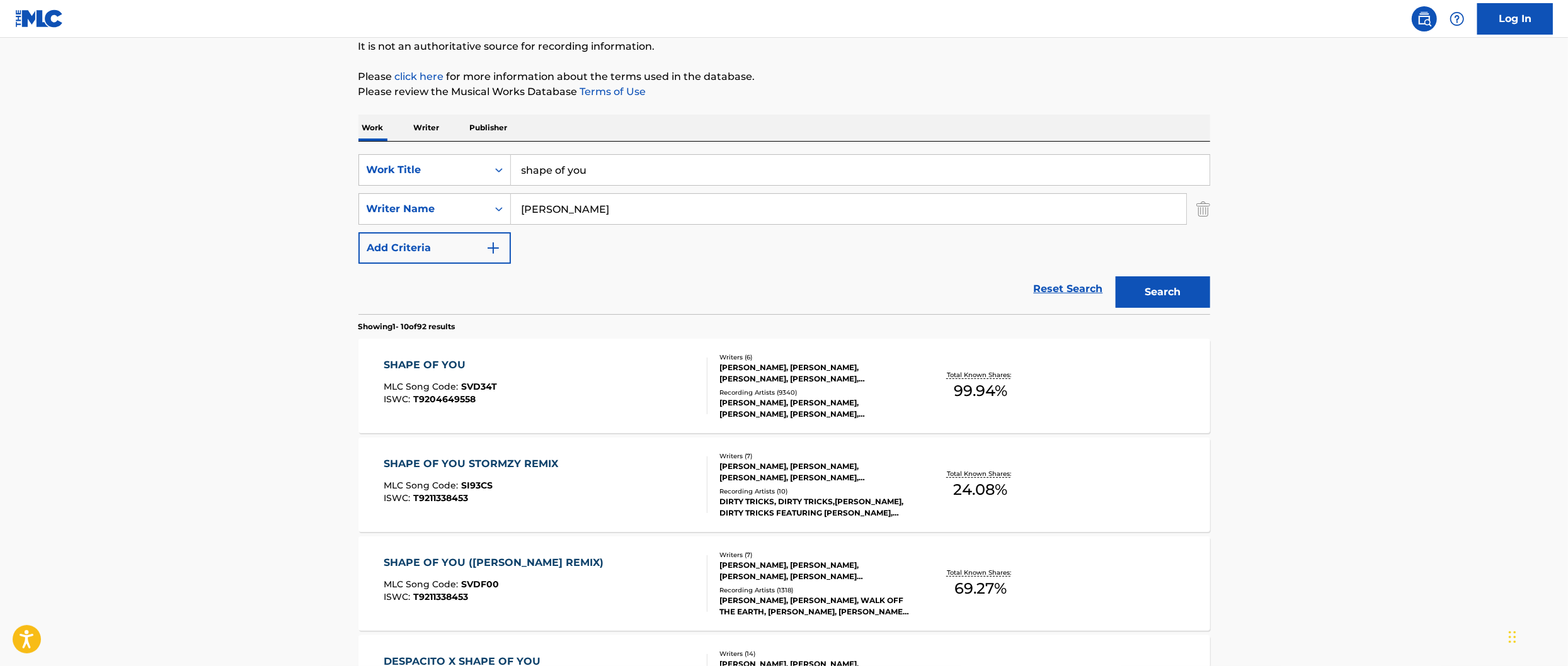
click at [786, 377] on div "JOHN MCDAID, KANDI L BURRUSS, STEVEN MCCUTCHEON, TAMEKA D COTTLE, EDWARD CHRIST…" at bounding box center [814, 373] width 191 height 23
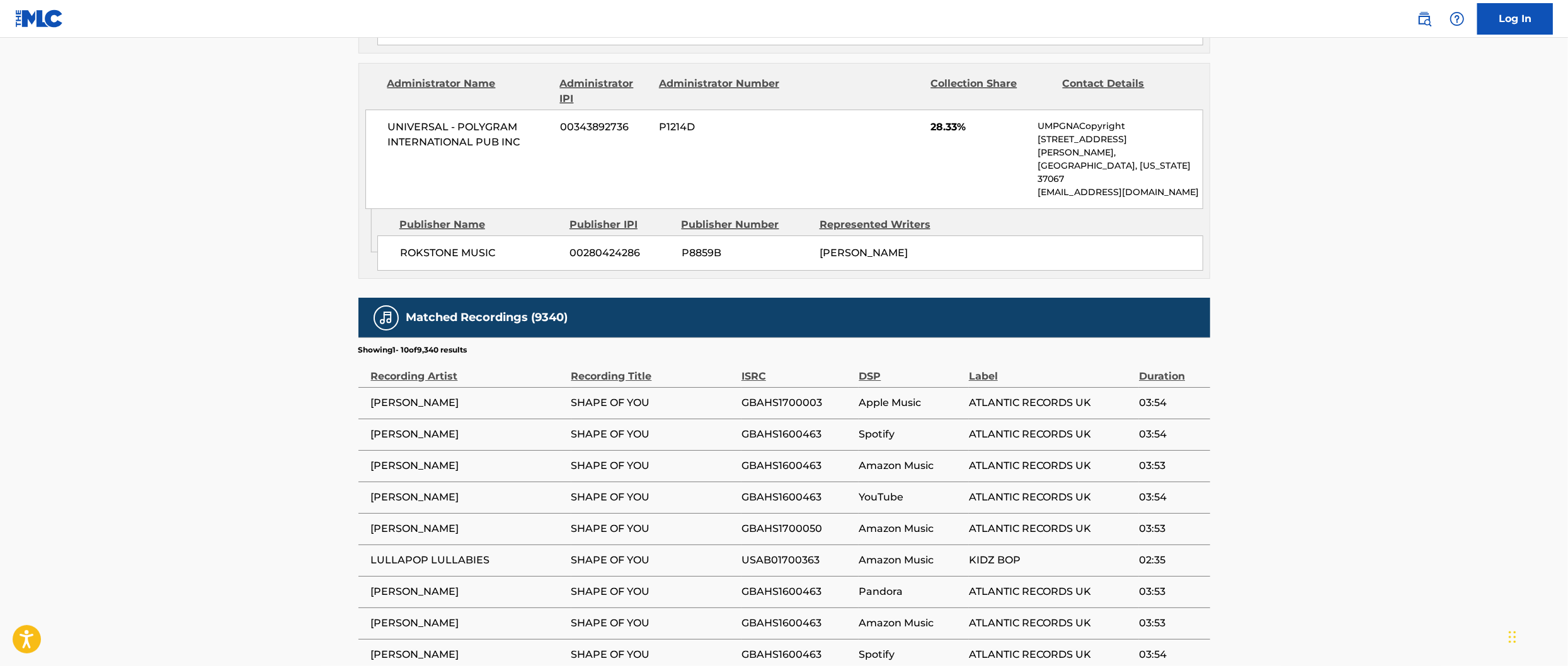
scroll to position [4326, 0]
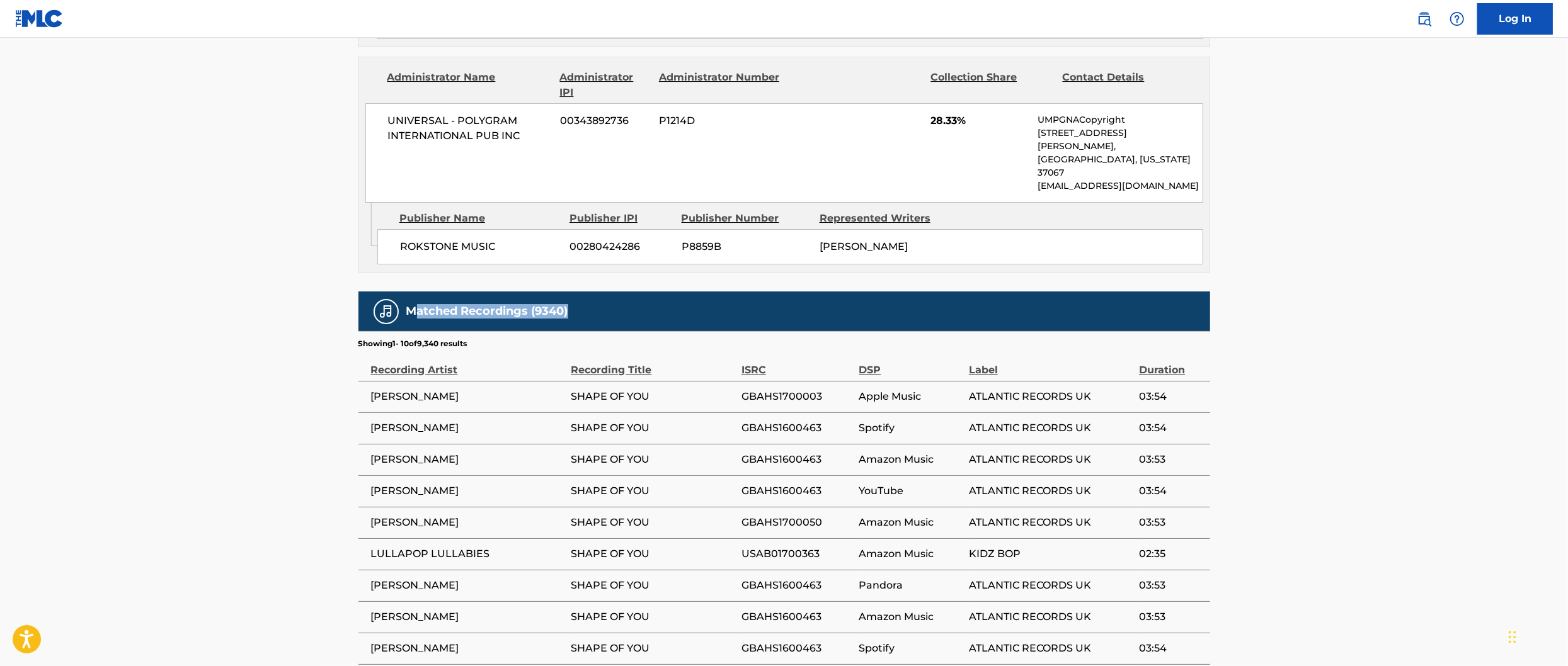
drag, startPoint x: 417, startPoint y: 159, endPoint x: 626, endPoint y: 166, distance: 209.1
click at [626, 292] on div "Matched Recordings (9340)" at bounding box center [784, 312] width 852 height 40
click at [576, 292] on div "Matched Recordings (9340)" at bounding box center [784, 312] width 852 height 40
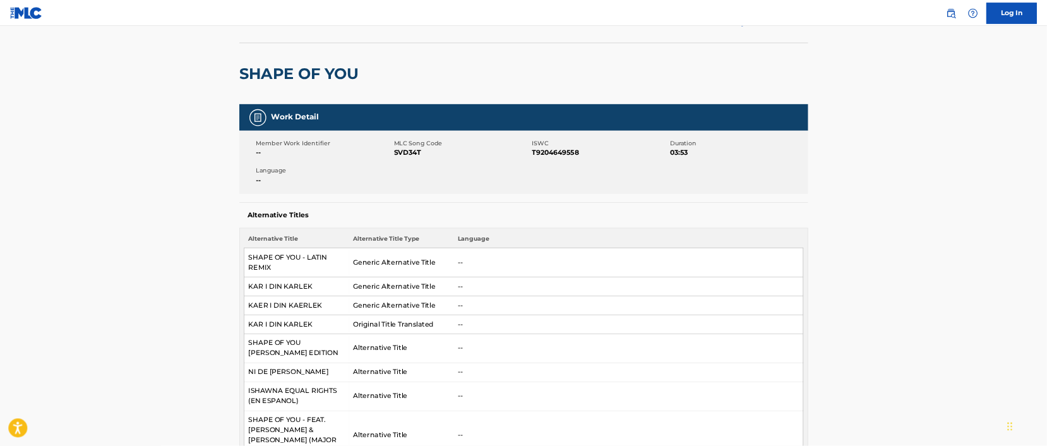
scroll to position [0, 0]
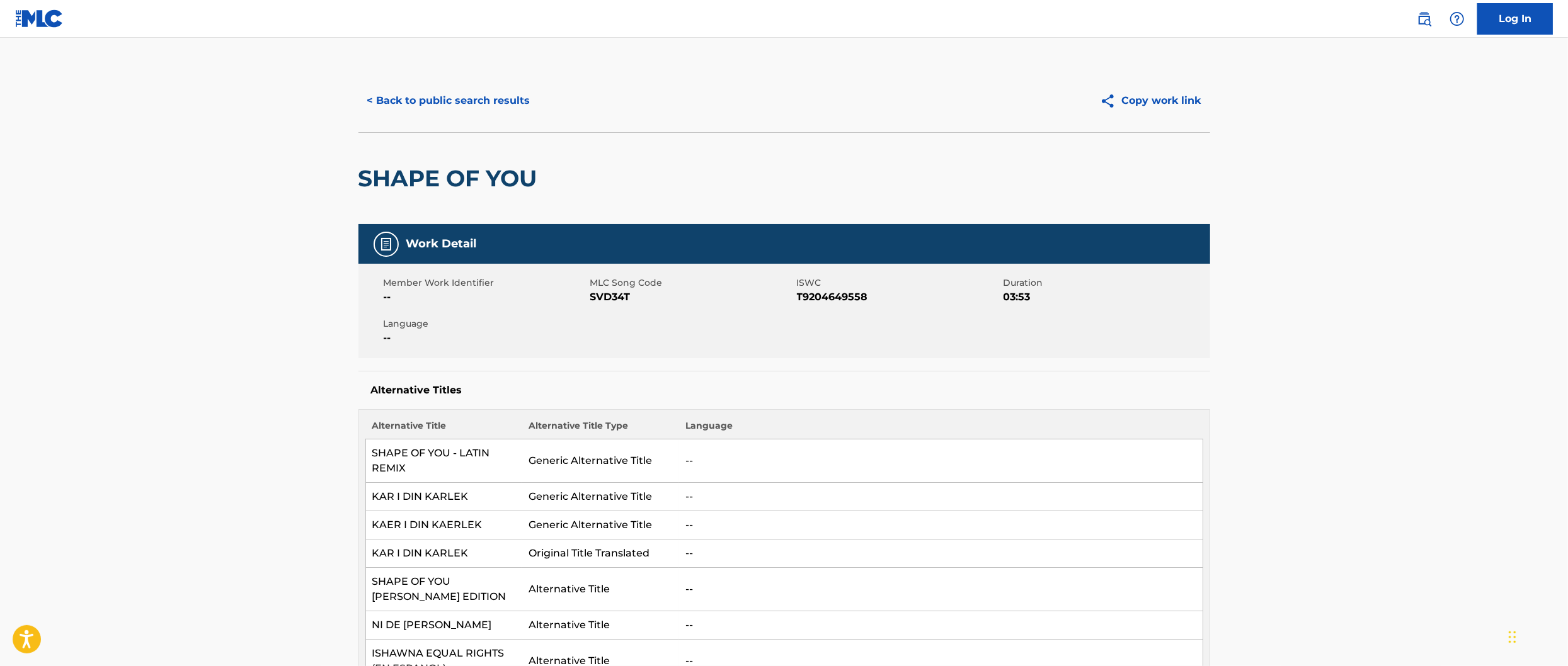
click at [661, 314] on div "Member Work Identifier -- MLC Song Code SVD34T ISWC T9204649558 Duration 03:53 …" at bounding box center [784, 311] width 852 height 95
drag, startPoint x: 797, startPoint y: 299, endPoint x: 879, endPoint y: 293, distance: 82.2
click at [879, 293] on span "T9204649558" at bounding box center [899, 297] width 203 height 15
